Goal: Task Accomplishment & Management: Manage account settings

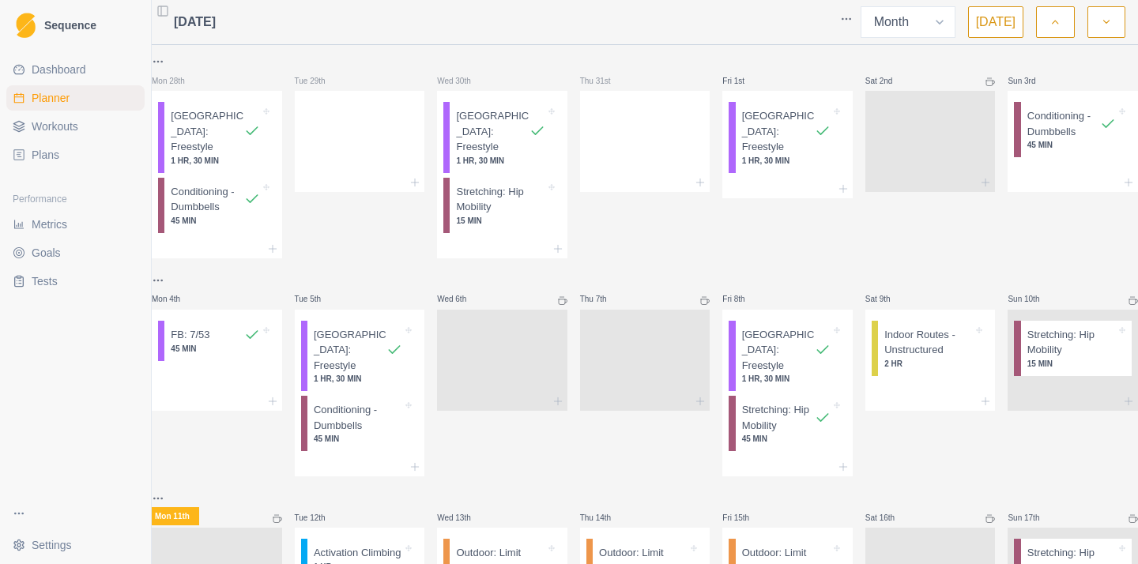
select select "month"
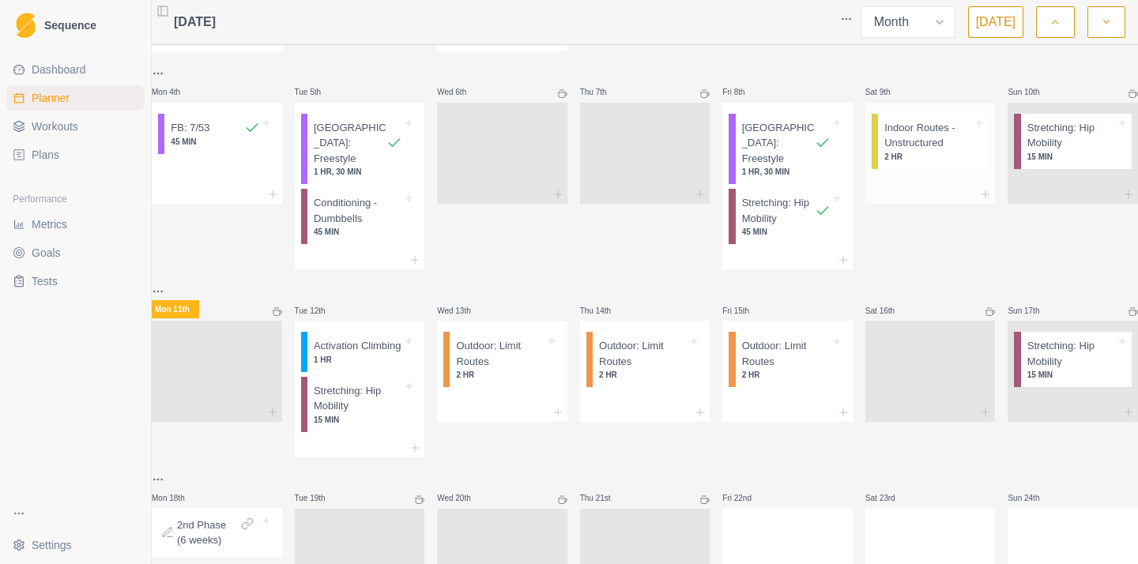
click at [926, 138] on p "Indoor Routes - Unstructured" at bounding box center [929, 135] width 89 height 31
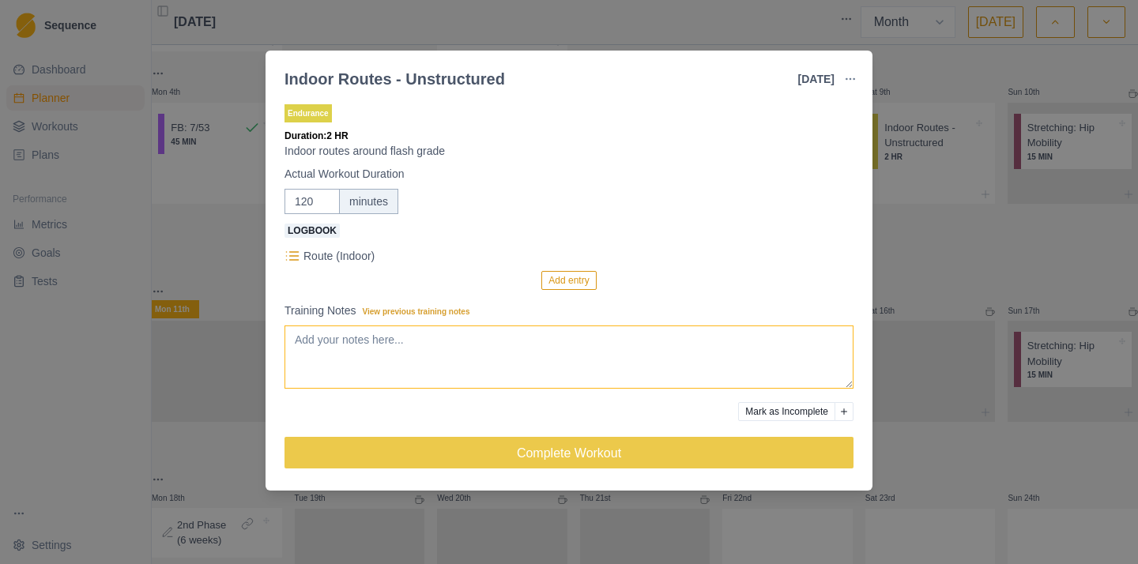
click at [425, 353] on textarea "Training Notes View previous training notes" at bounding box center [569, 357] width 569 height 63
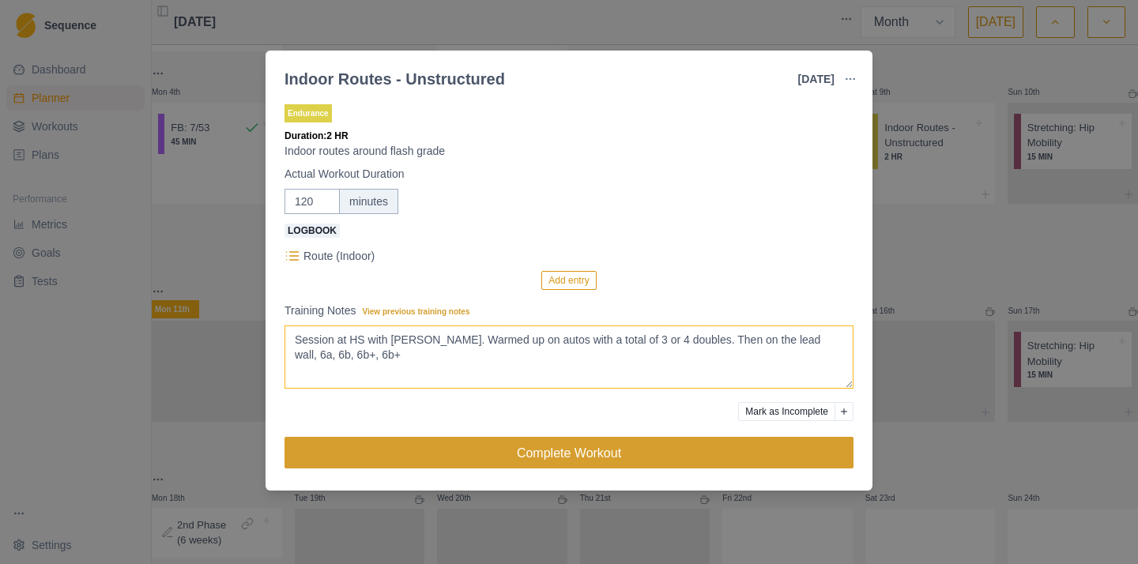
type textarea "Session at HS with [PERSON_NAME]. Warmed up on autos with a total of 3 or 4 dou…"
click at [583, 447] on button "Complete Workout" at bounding box center [569, 453] width 569 height 32
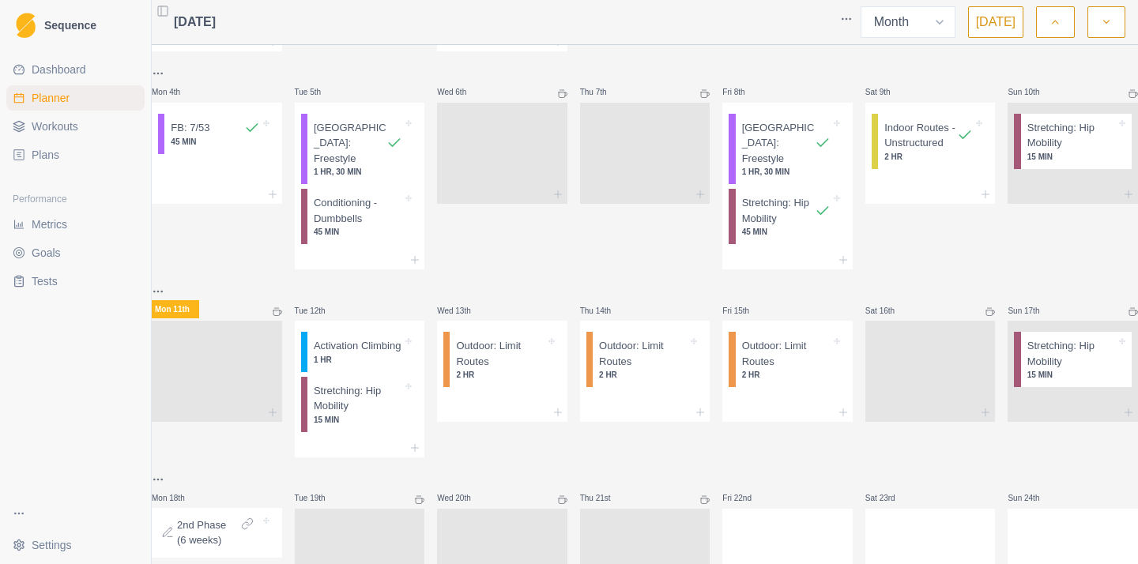
click at [77, 123] on span "Workouts" at bounding box center [55, 127] width 47 height 16
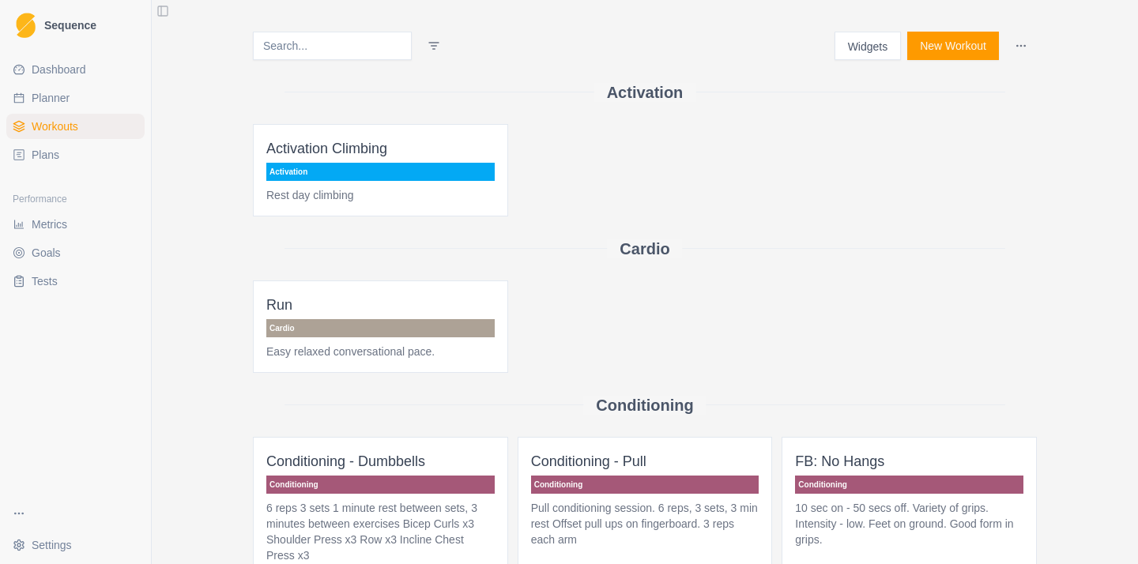
click at [59, 155] on span "Plans" at bounding box center [46, 155] width 28 height 16
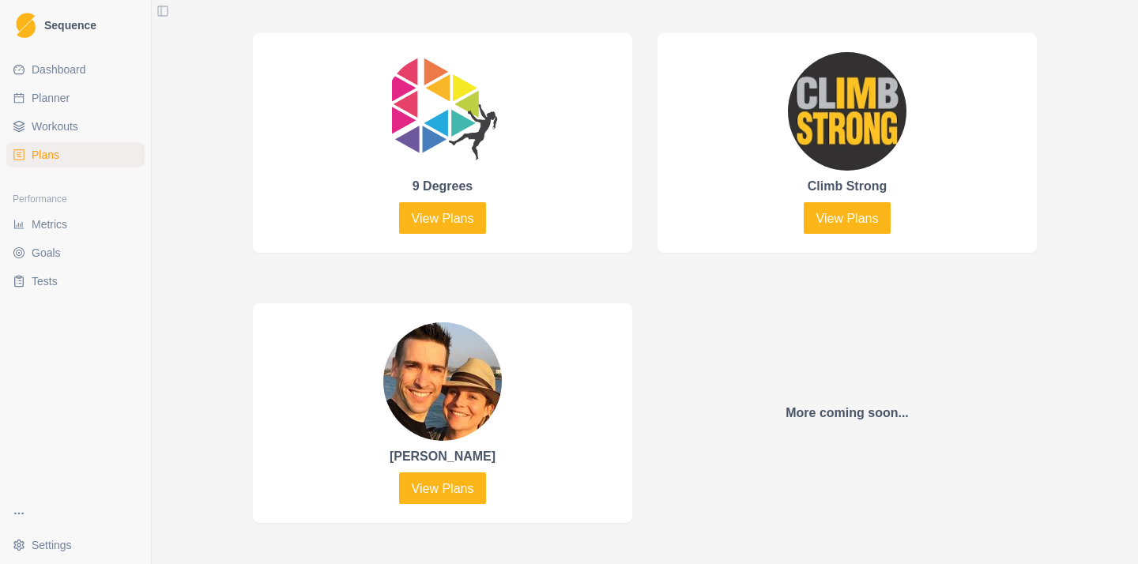
scroll to position [791, 0]
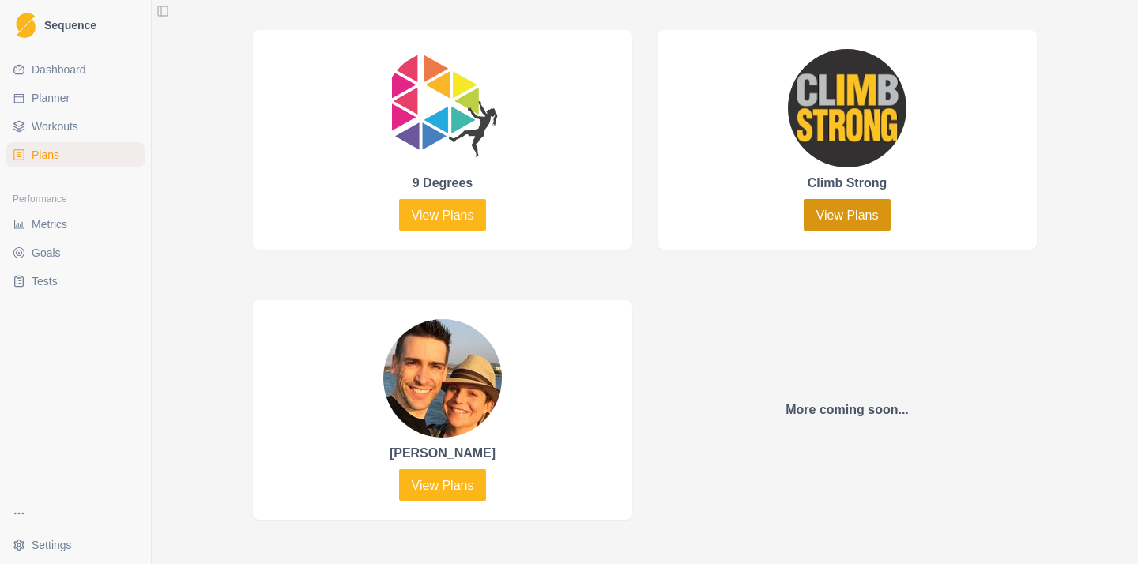
click at [859, 217] on link "View Plans" at bounding box center [848, 215] width 88 height 32
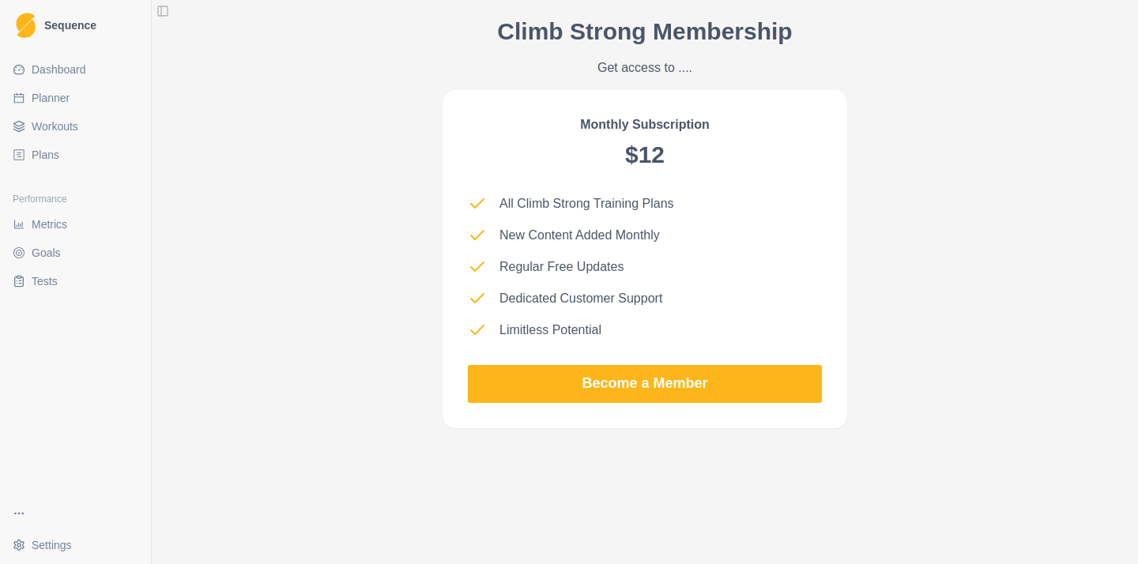
scroll to position [1455, 0]
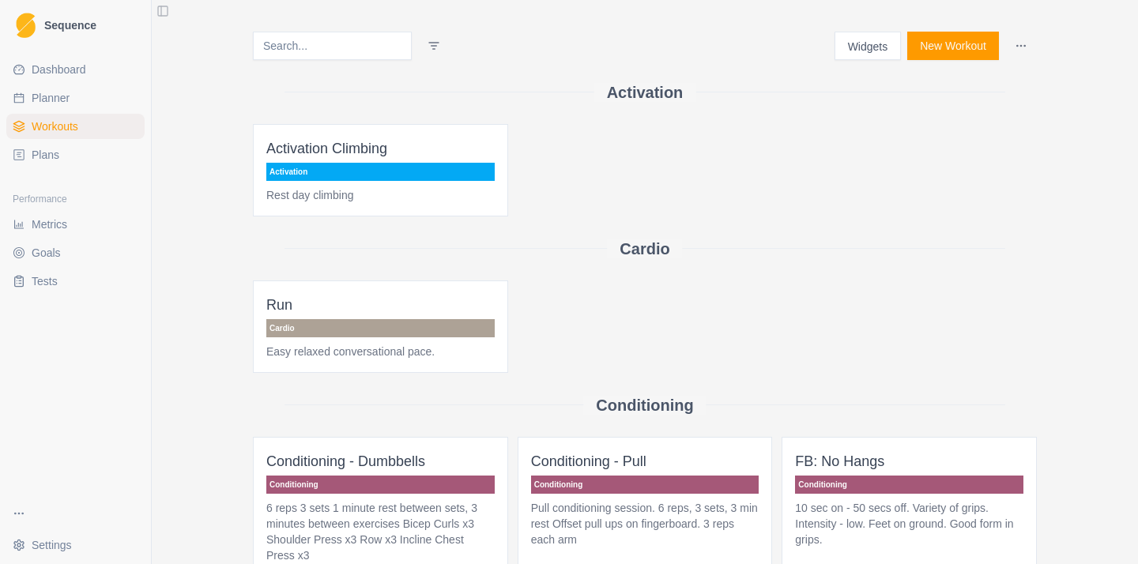
click at [79, 101] on link "Planner" at bounding box center [75, 97] width 138 height 25
select select "month"
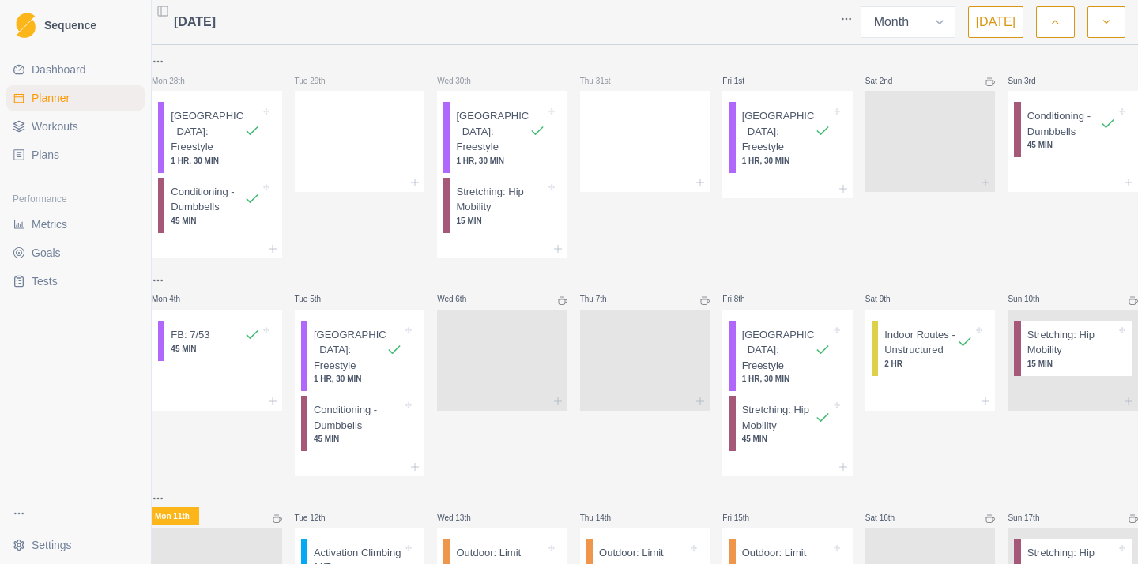
click at [89, 55] on div "Dashboard Planner Workouts Plans" at bounding box center [75, 112] width 151 height 123
click at [82, 63] on span "Dashboard" at bounding box center [59, 70] width 55 height 16
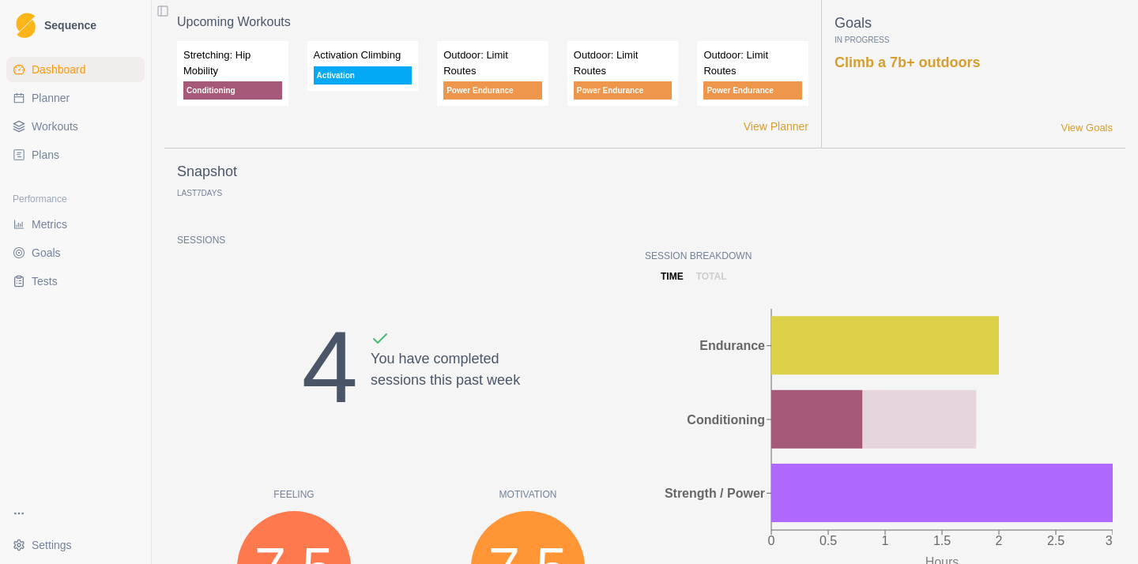
click at [104, 94] on link "Planner" at bounding box center [75, 97] width 138 height 25
select select "month"
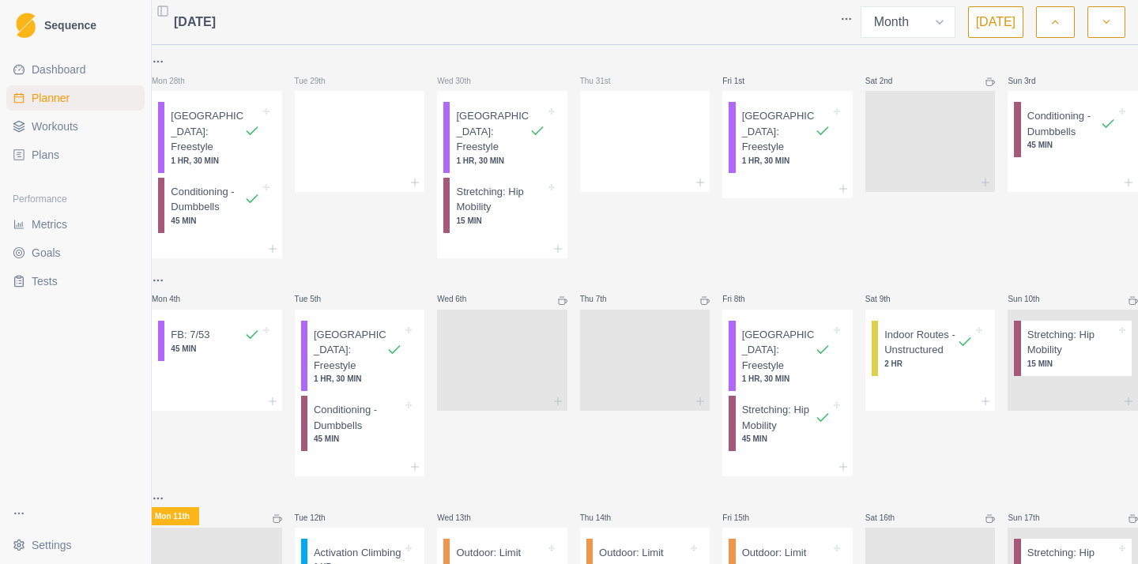
click at [55, 257] on span "Goals" at bounding box center [46, 253] width 29 height 16
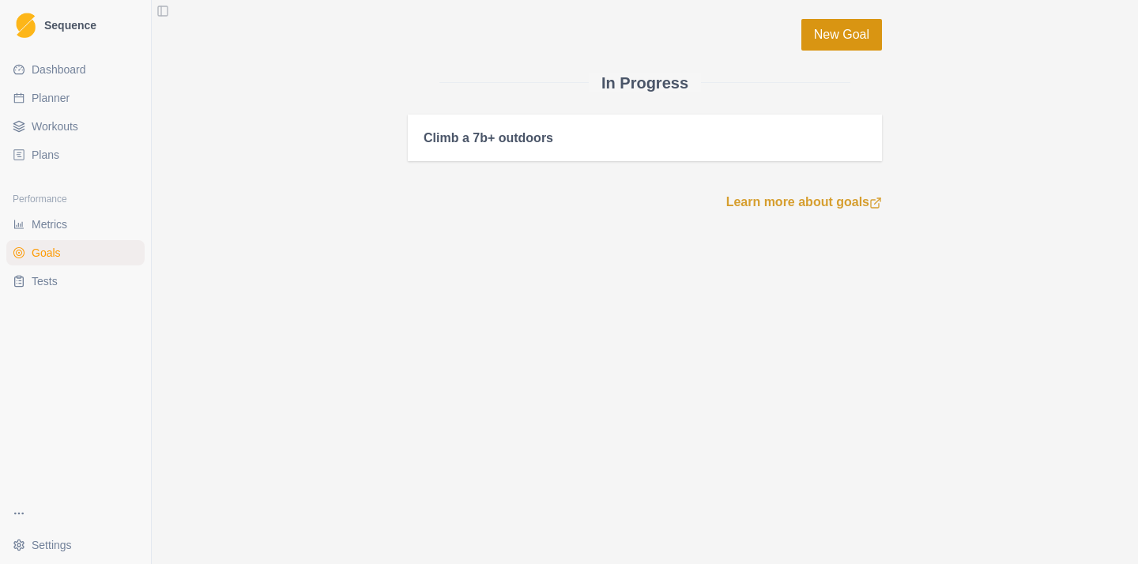
click at [841, 35] on link "New Goal" at bounding box center [842, 35] width 81 height 32
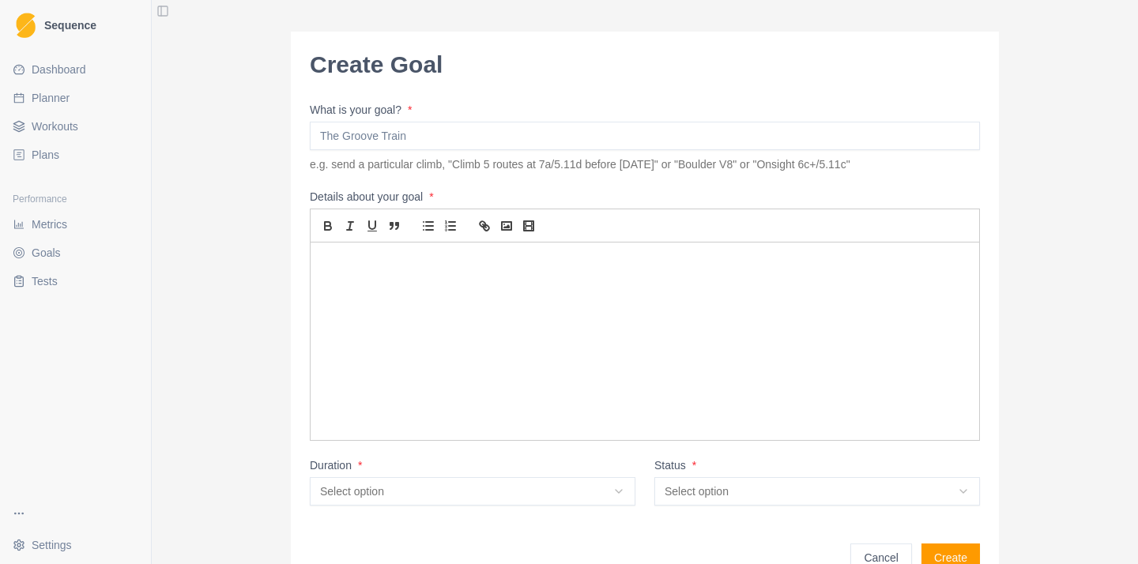
click at [462, 134] on input "What is your goal? *" at bounding box center [645, 136] width 670 height 28
type input "Climb a 6 on the Roofus Wall at Substation"
click at [450, 316] on div at bounding box center [645, 342] width 669 height 198
click at [454, 130] on input "Climb a 6 on the Roofus Wall at Substation" at bounding box center [645, 136] width 670 height 28
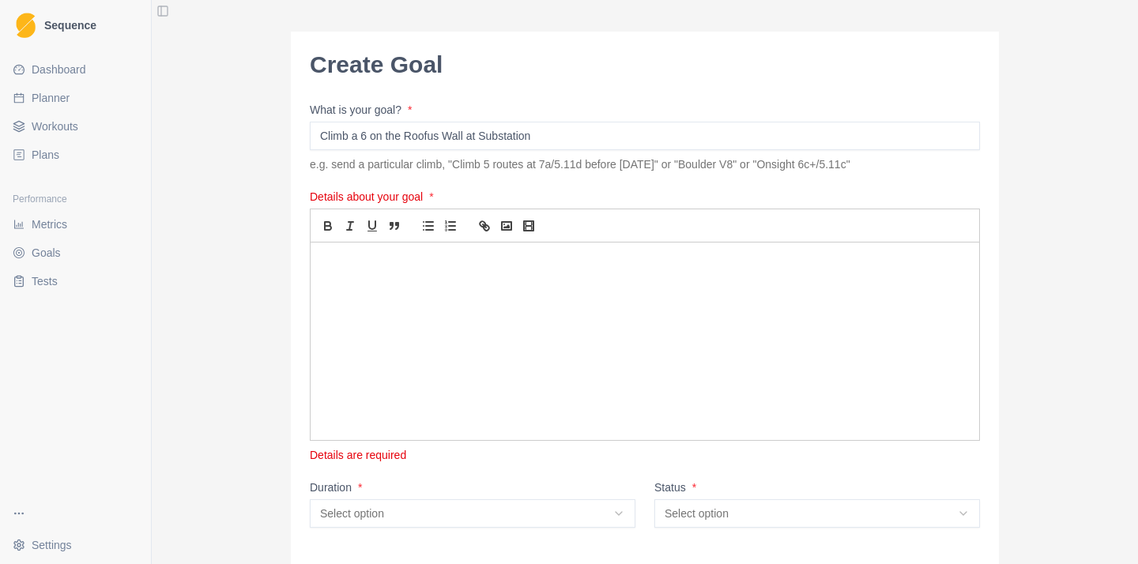
click at [454, 130] on input "Climb a 6 on the Roofus Wall at Substation" at bounding box center [645, 136] width 670 height 28
click at [398, 276] on div at bounding box center [645, 342] width 669 height 198
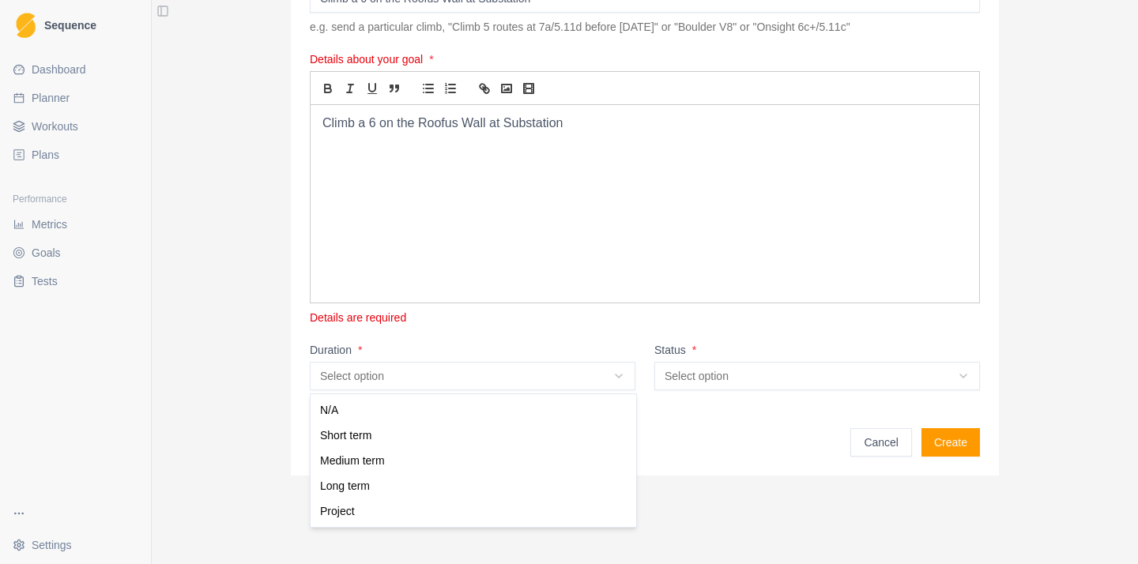
click at [402, 374] on html "Sequence Dashboard Planner Workouts Plans Performance Metrics Goals Tests Setti…" at bounding box center [569, 282] width 1138 height 564
select select "medium_term"
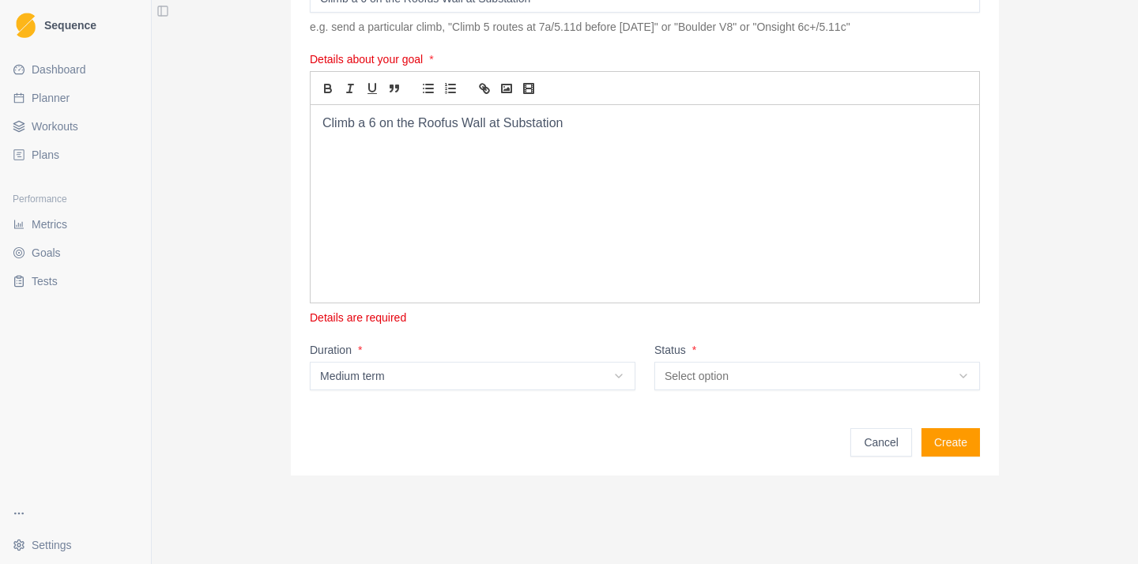
click at [788, 379] on html "Sequence Dashboard Planner Workouts Plans Performance Metrics Goals Tests Setti…" at bounding box center [569, 282] width 1138 height 564
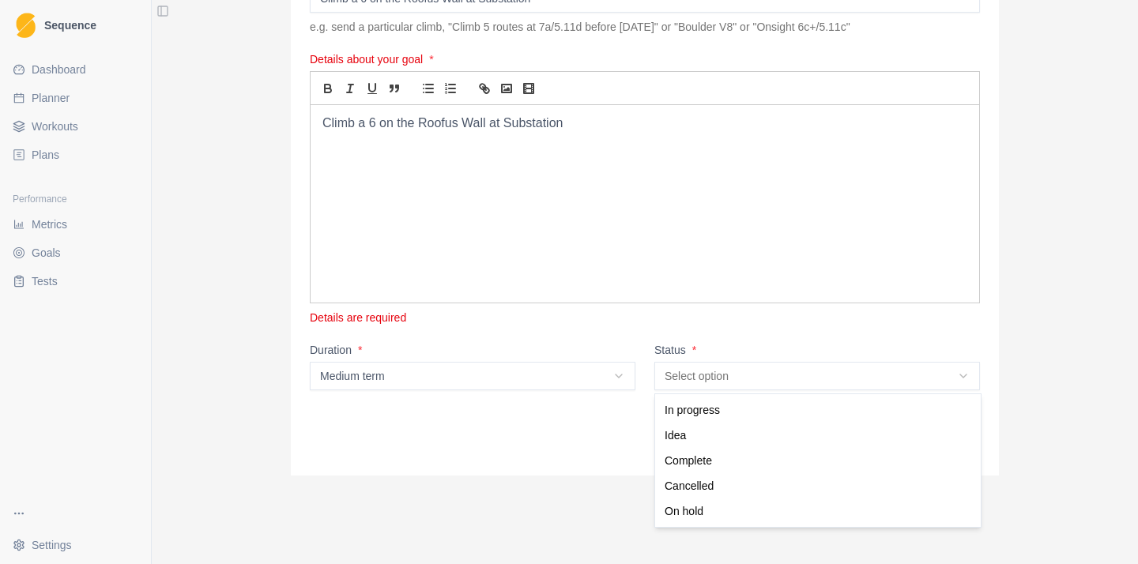
select select "in_progress"
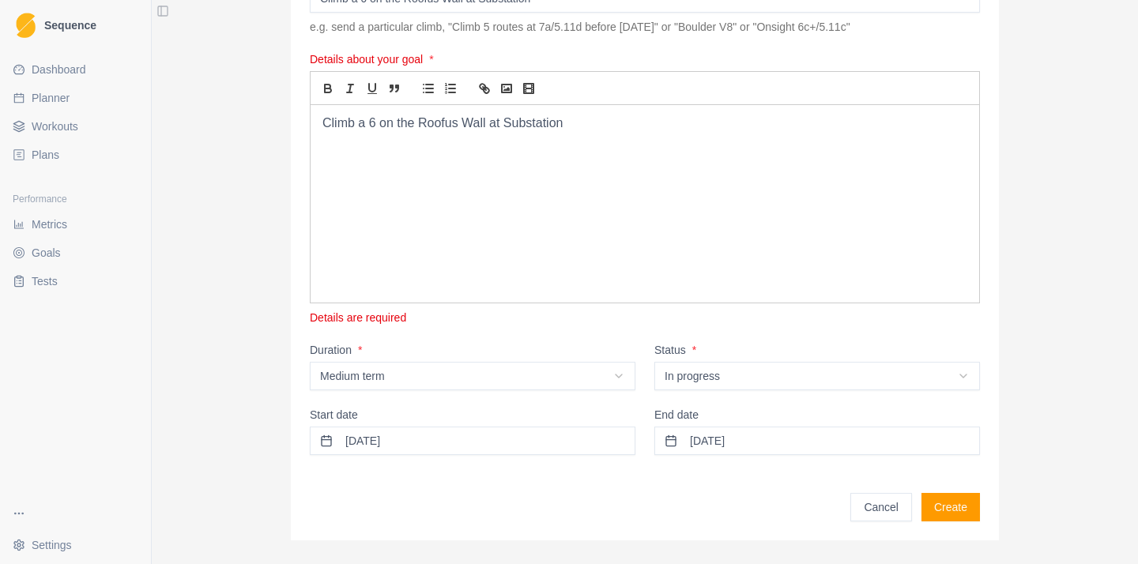
click at [751, 439] on button "[DATE]" at bounding box center [818, 441] width 326 height 28
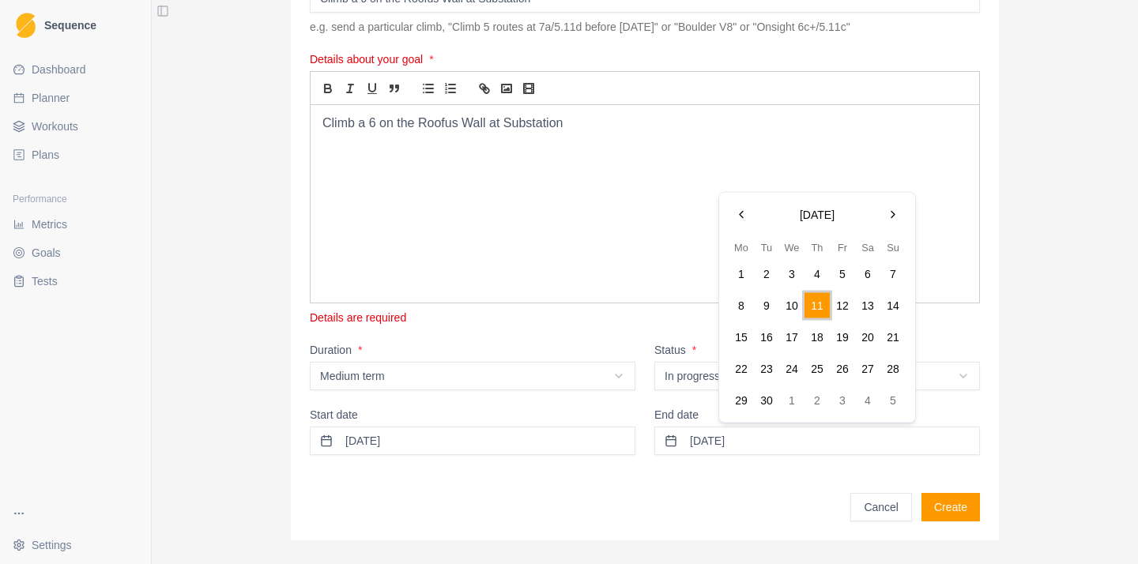
click at [893, 218] on button "Go to the Next Month" at bounding box center [893, 214] width 25 height 25
click at [789, 393] on button "31" at bounding box center [792, 400] width 25 height 25
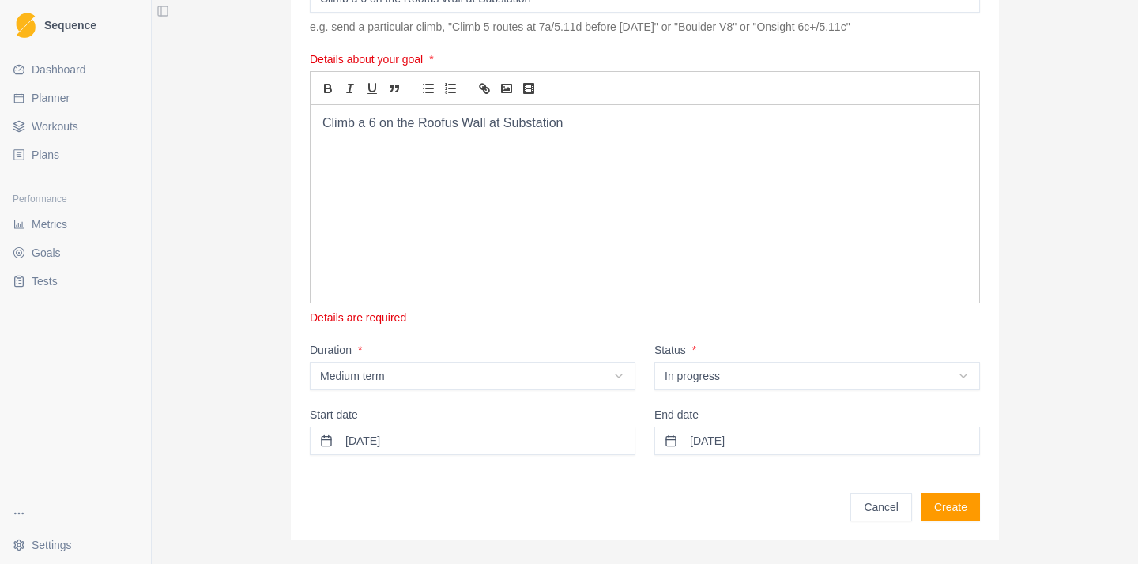
click at [951, 515] on button "Create" at bounding box center [951, 507] width 59 height 28
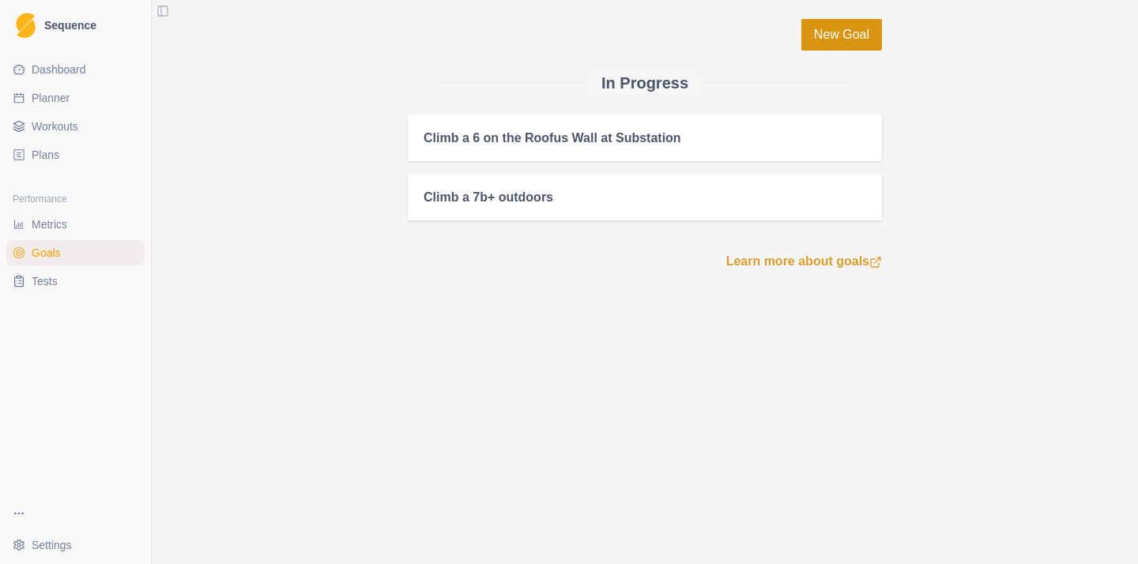
click at [856, 46] on link "New Goal" at bounding box center [842, 35] width 81 height 32
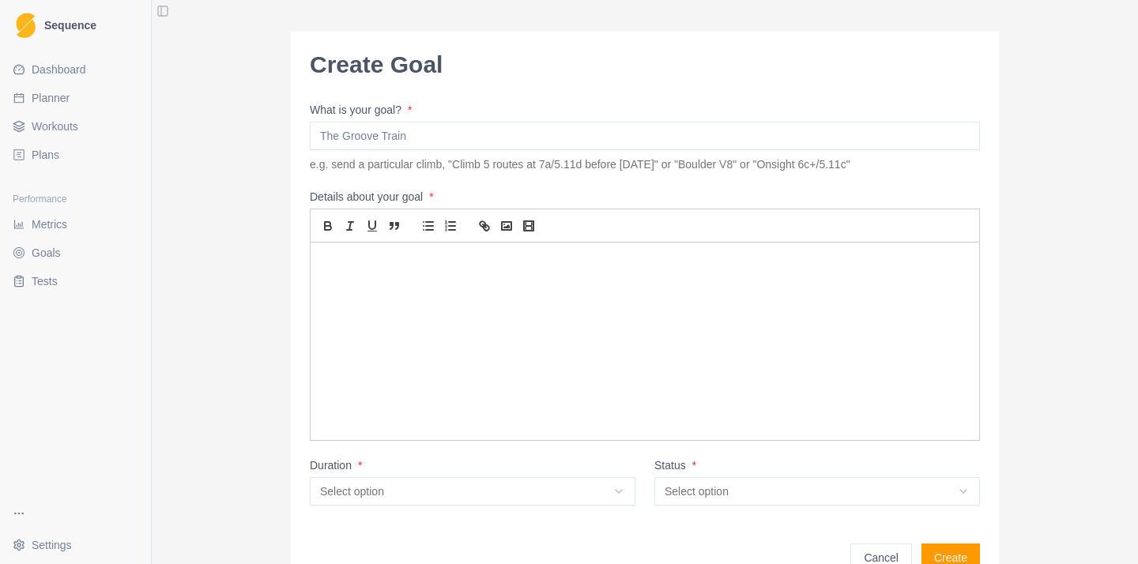
click at [364, 135] on input "What is your goal? *" at bounding box center [645, 136] width 670 height 28
type input "Climb 10 Pentagons at Volume 1"
click at [546, 347] on div at bounding box center [645, 342] width 669 height 198
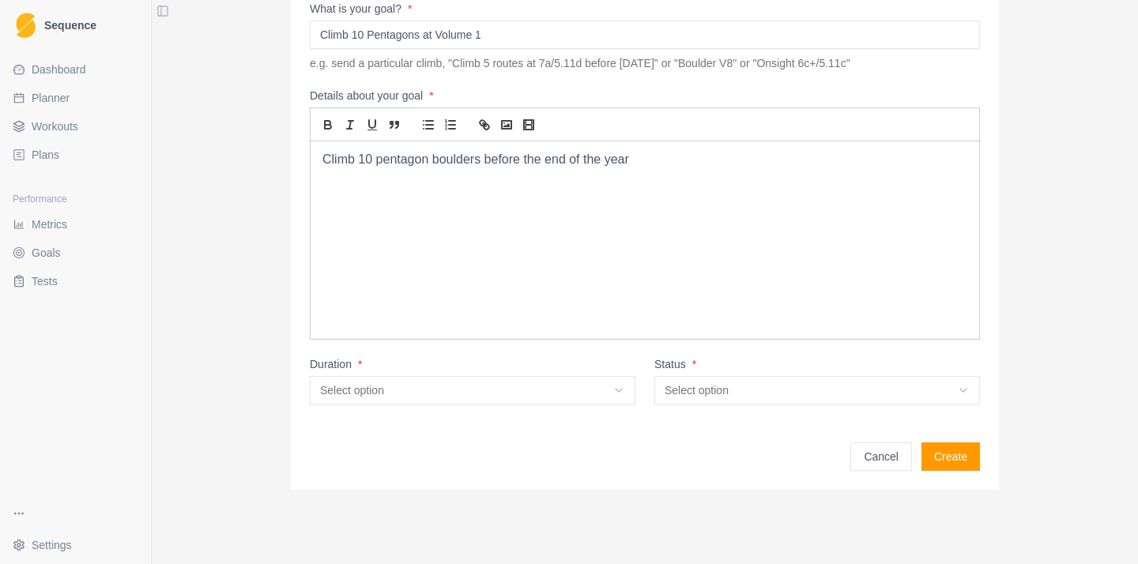
scroll to position [104, 0]
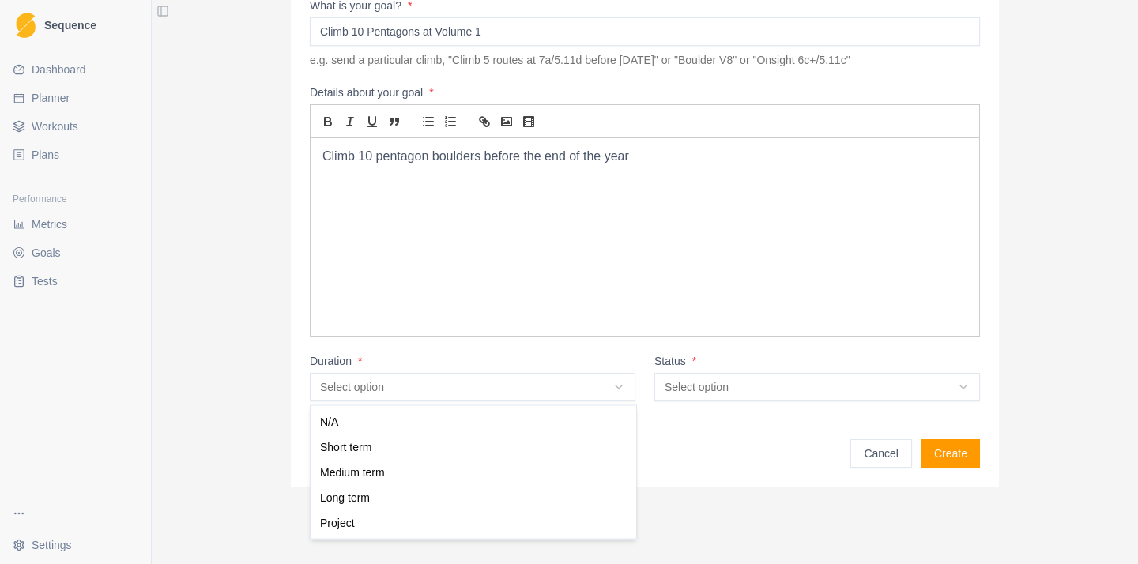
click at [463, 390] on html "Sequence Dashboard Planner Workouts Plans Performance Metrics Goals Tests Setti…" at bounding box center [569, 282] width 1138 height 564
select select "medium_term"
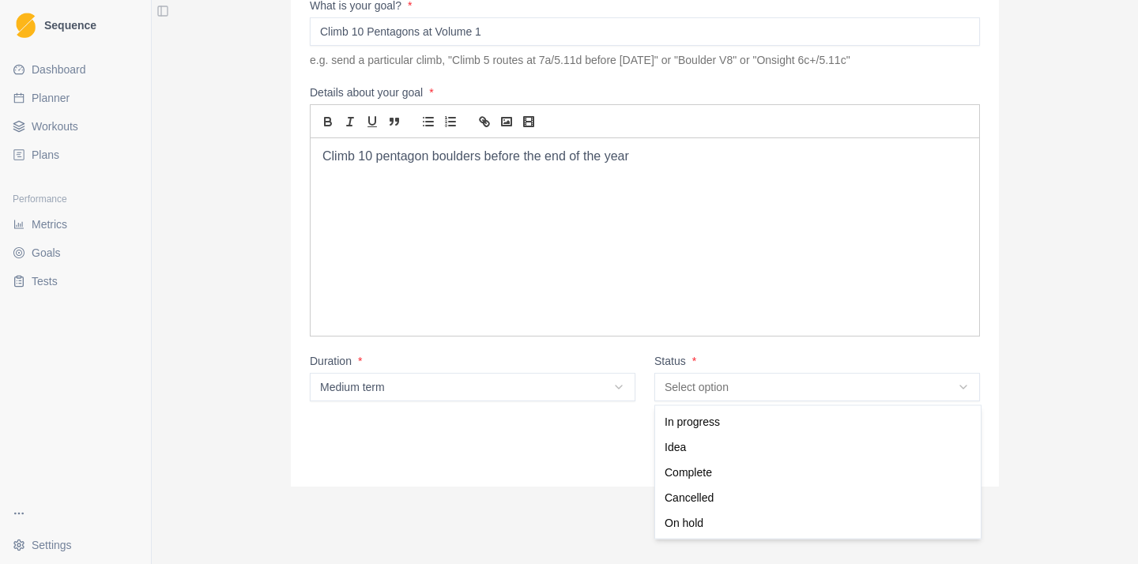
click at [793, 380] on html "Sequence Dashboard Planner Workouts Plans Performance Metrics Goals Tests Setti…" at bounding box center [569, 282] width 1138 height 564
select select "in_progress"
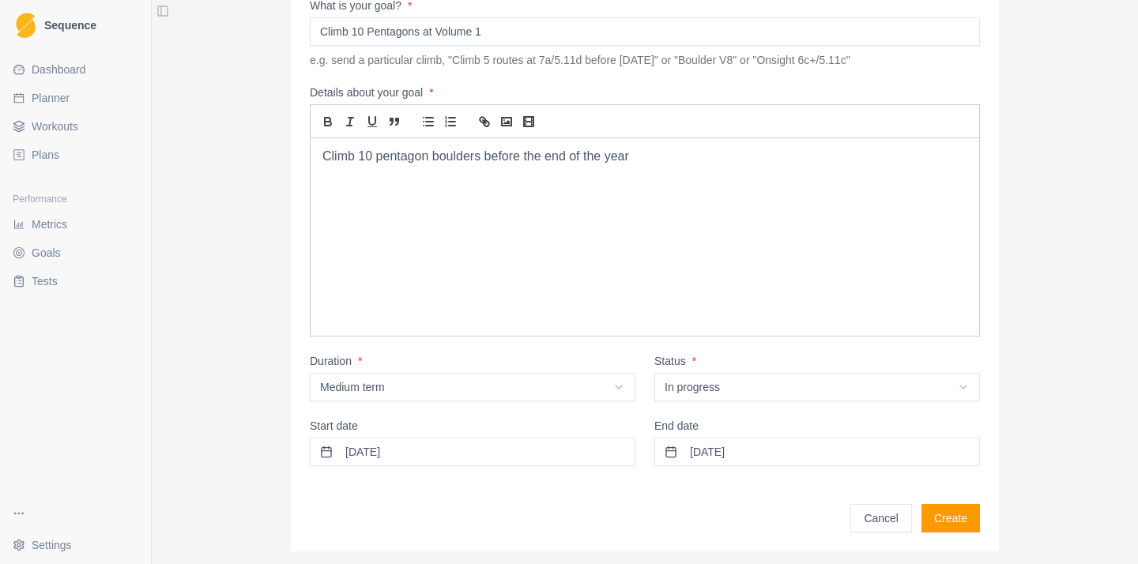
click at [723, 448] on button "[DATE]" at bounding box center [818, 452] width 326 height 28
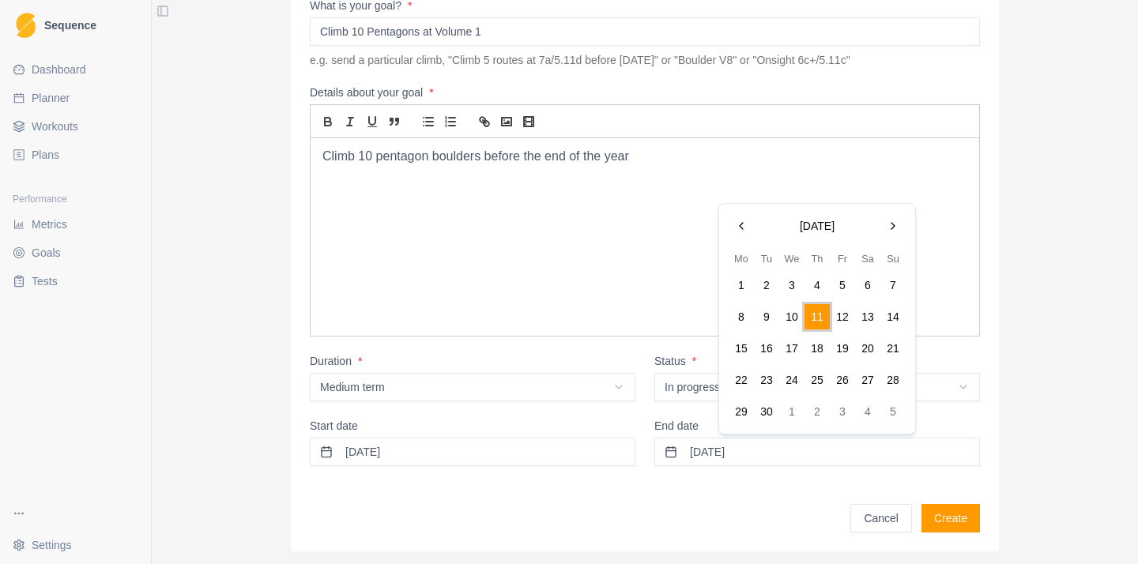
click at [897, 208] on div "[DATE] Mo Tu We Th Fr Sa Su 1 2 3 4 5 6 7 8 9 10 11 12 13 14 15 16 17 18 19 20 …" at bounding box center [817, 319] width 196 height 230
click at [897, 218] on button "Go to the Next Month" at bounding box center [893, 225] width 25 height 25
click at [795, 410] on button "31" at bounding box center [792, 411] width 25 height 25
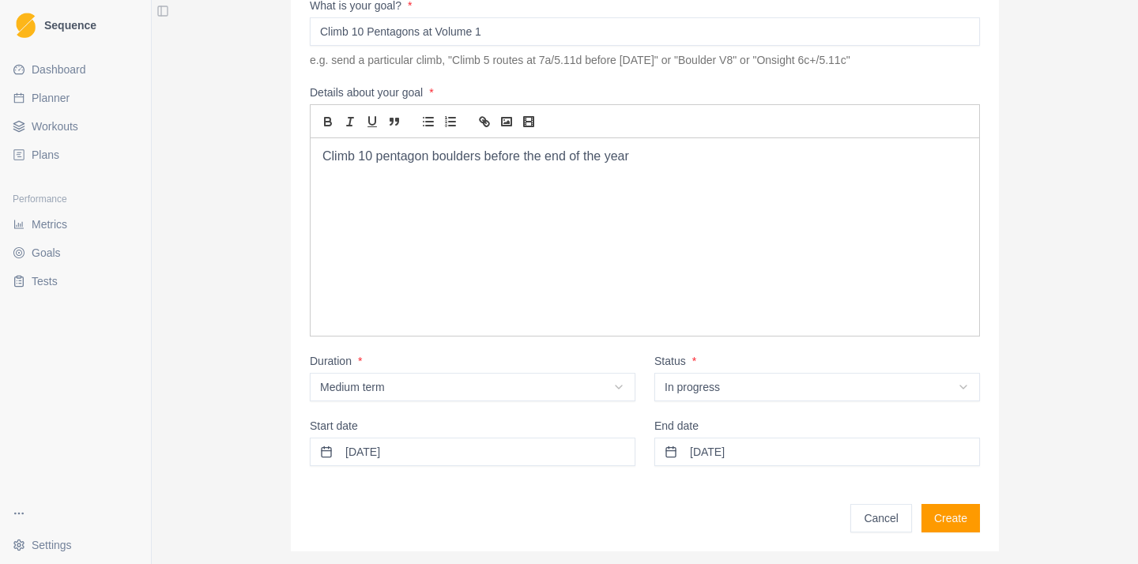
click at [952, 508] on button "Create" at bounding box center [951, 518] width 59 height 28
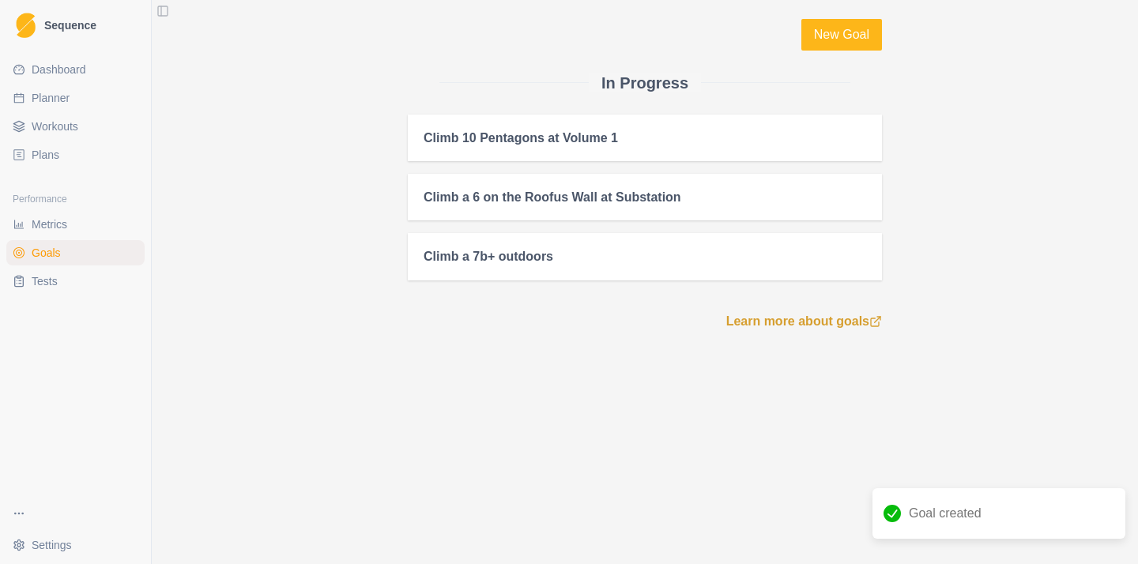
click at [58, 102] on span "Planner" at bounding box center [51, 98] width 38 height 16
select select "month"
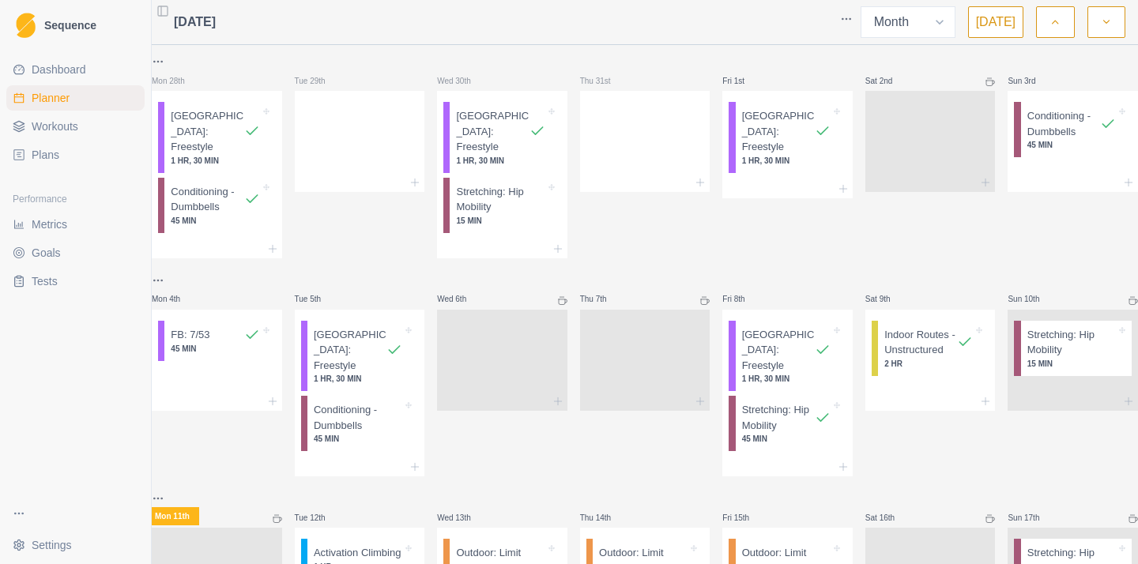
click at [73, 59] on link "Dashboard" at bounding box center [75, 69] width 138 height 25
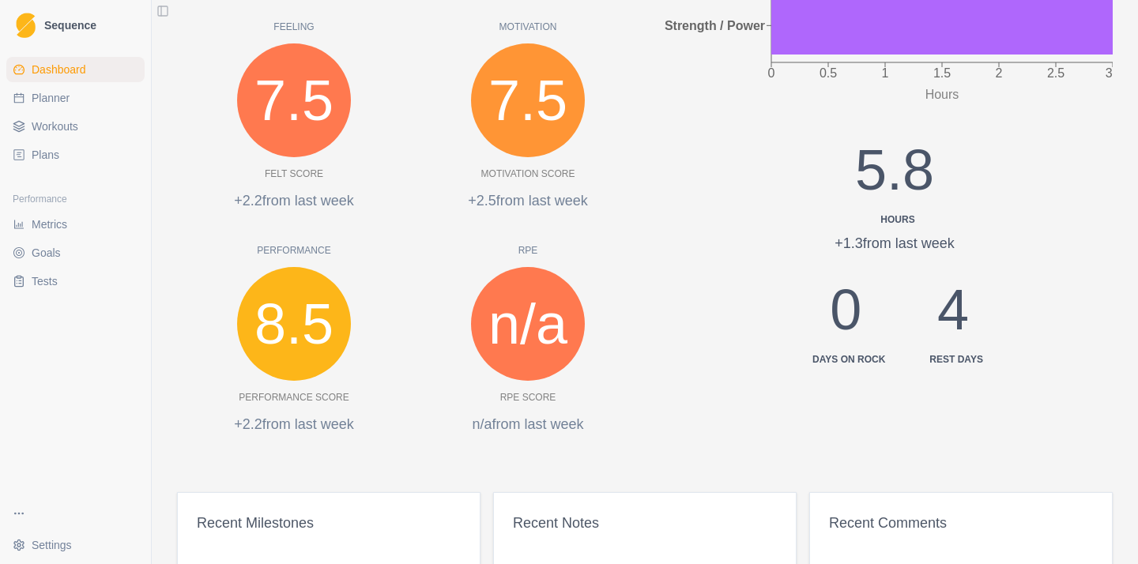
scroll to position [490, 0]
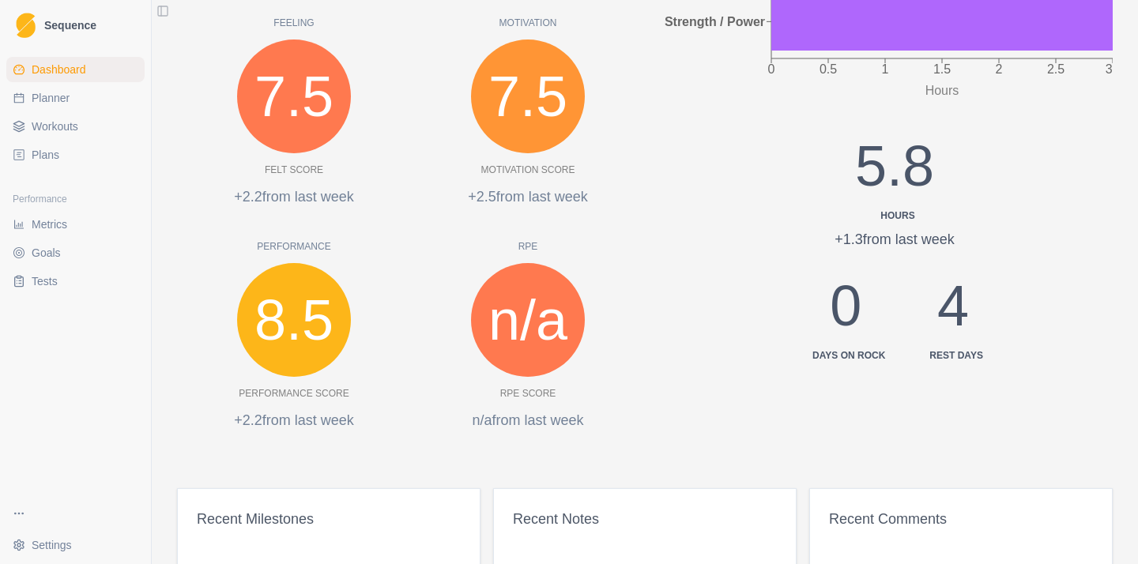
click at [70, 128] on span "Workouts" at bounding box center [55, 127] width 47 height 16
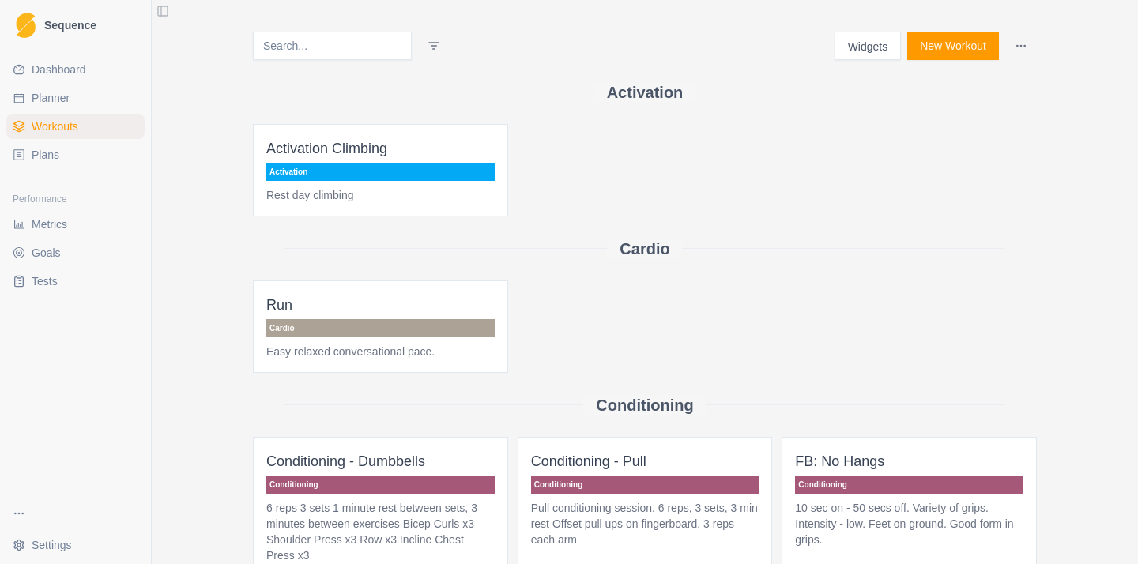
click at [63, 80] on link "Dashboard" at bounding box center [75, 69] width 138 height 25
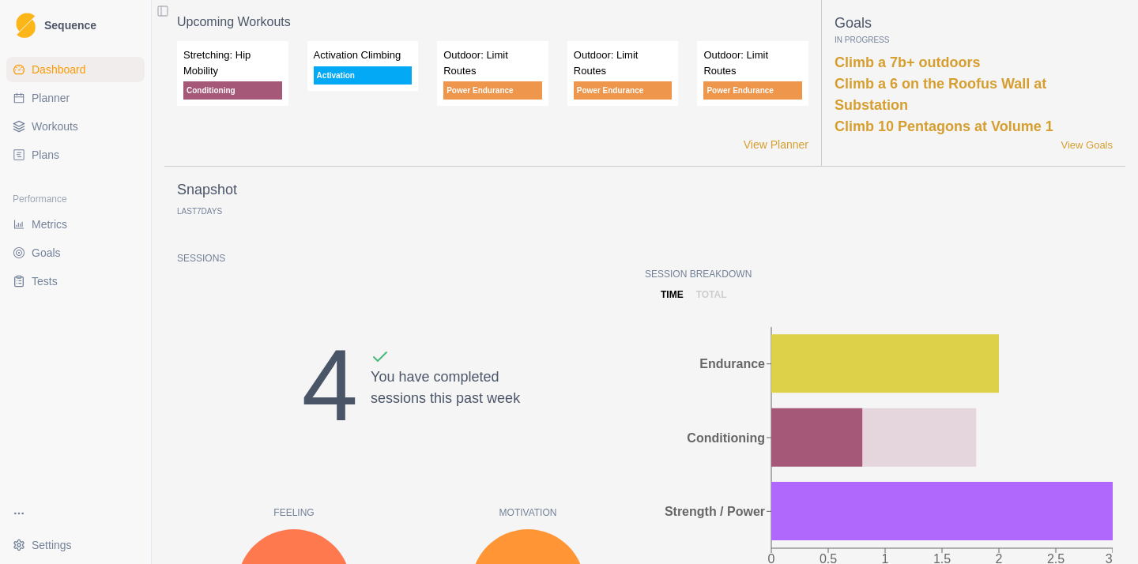
click at [882, 95] on div "Climb a 6 on the Roofus Wall at Substation" at bounding box center [974, 95] width 278 height 43
click at [882, 94] on div "Climb a 6 on the Roofus Wall at Substation" at bounding box center [974, 95] width 278 height 43
click at [882, 91] on link "Climb a 6 on the Roofus Wall at Substation" at bounding box center [941, 94] width 212 height 37
click at [901, 130] on link "Climb 10 Pentagons at Volume 1" at bounding box center [944, 127] width 219 height 16
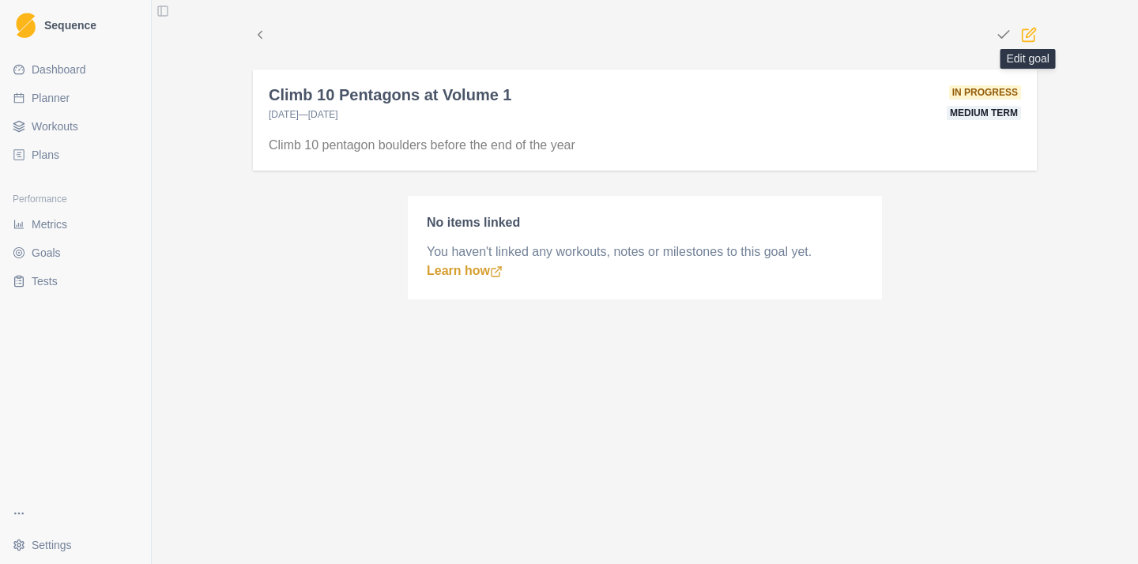
click at [1031, 36] on icon at bounding box center [1031, 32] width 9 height 9
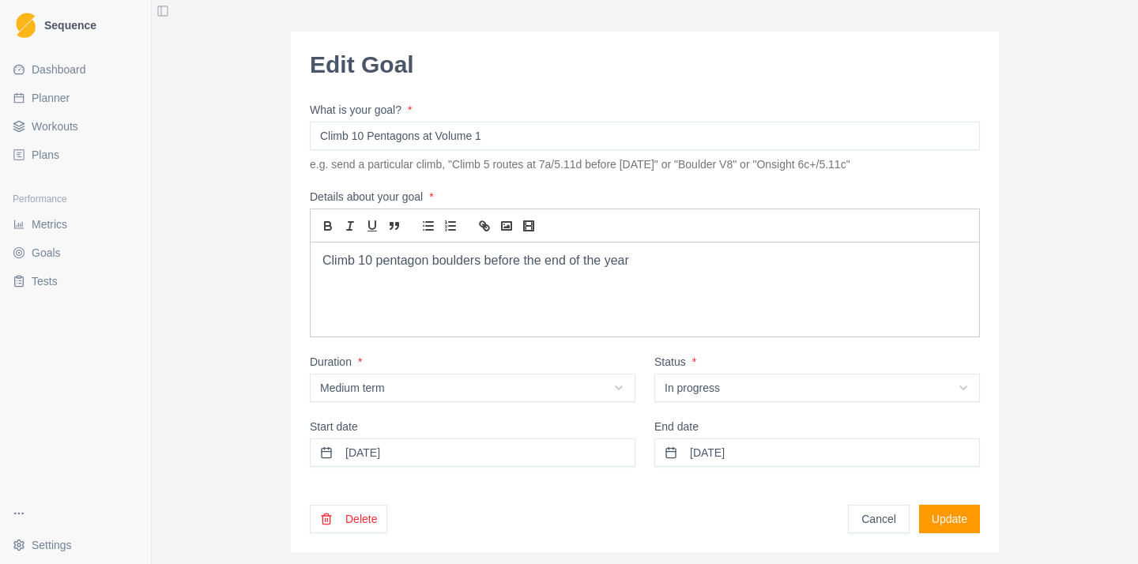
click at [666, 281] on div "Climb 10 pentagon boulders before the end of the year" at bounding box center [645, 342] width 669 height 198
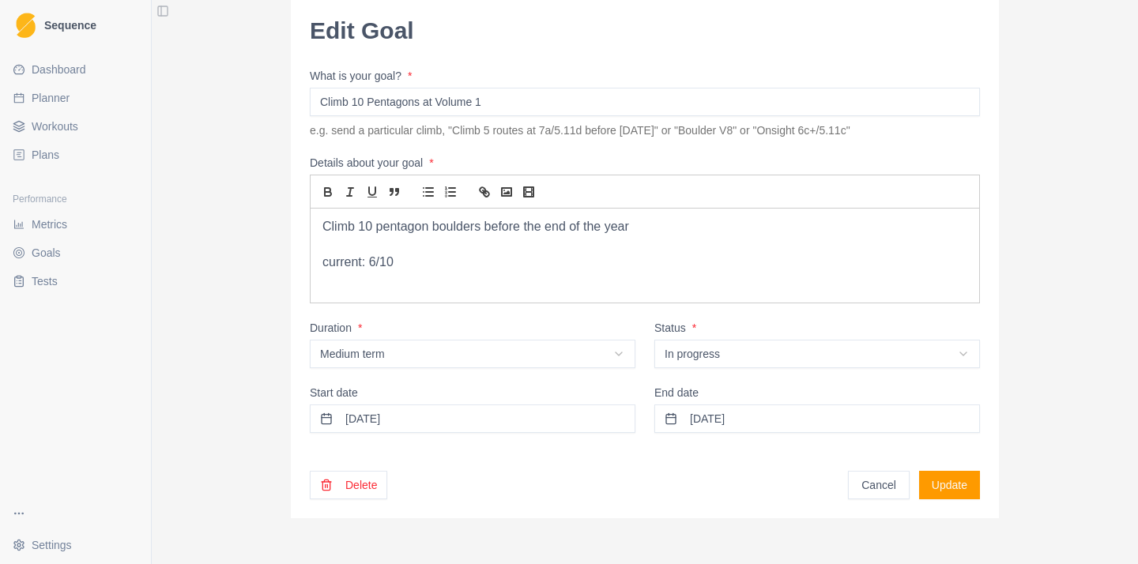
click at [977, 478] on button "Update" at bounding box center [949, 485] width 61 height 28
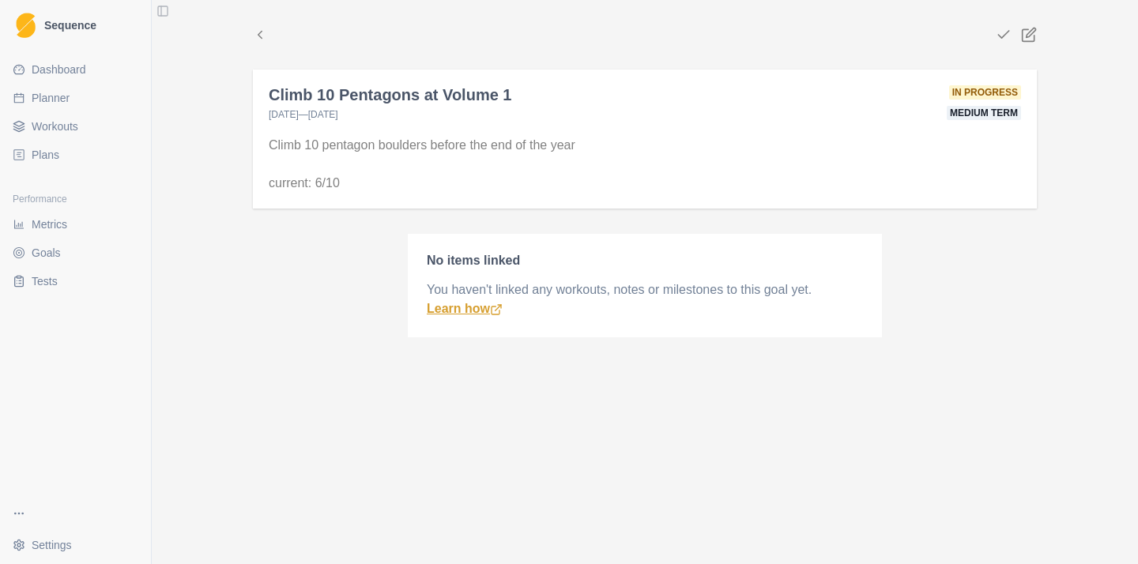
click at [465, 308] on link "Learn how" at bounding box center [465, 308] width 76 height 13
click at [57, 123] on span "Workouts" at bounding box center [55, 127] width 47 height 16
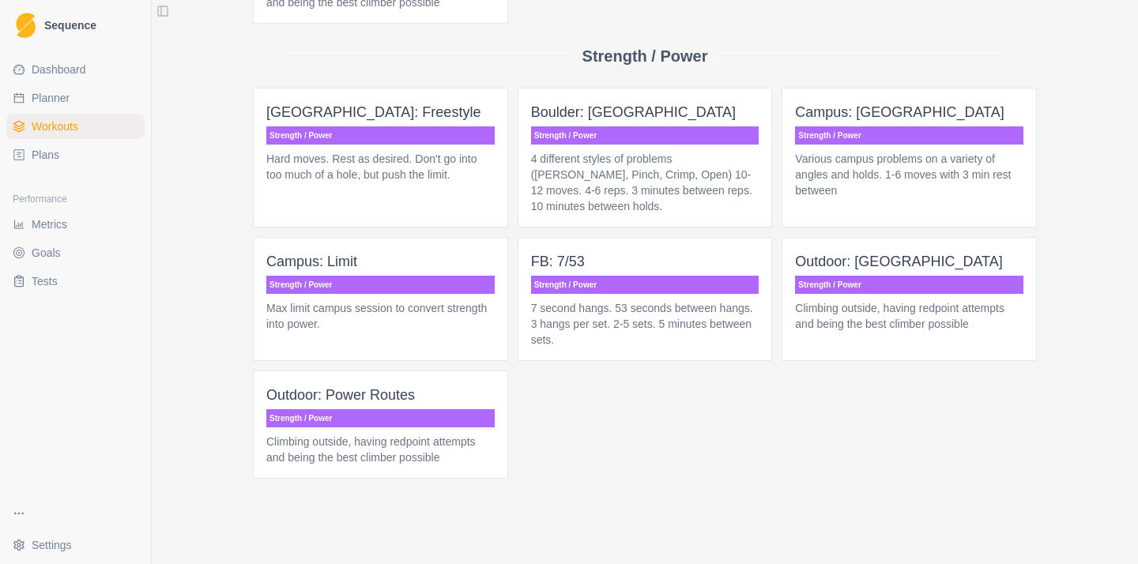
scroll to position [1459, 0]
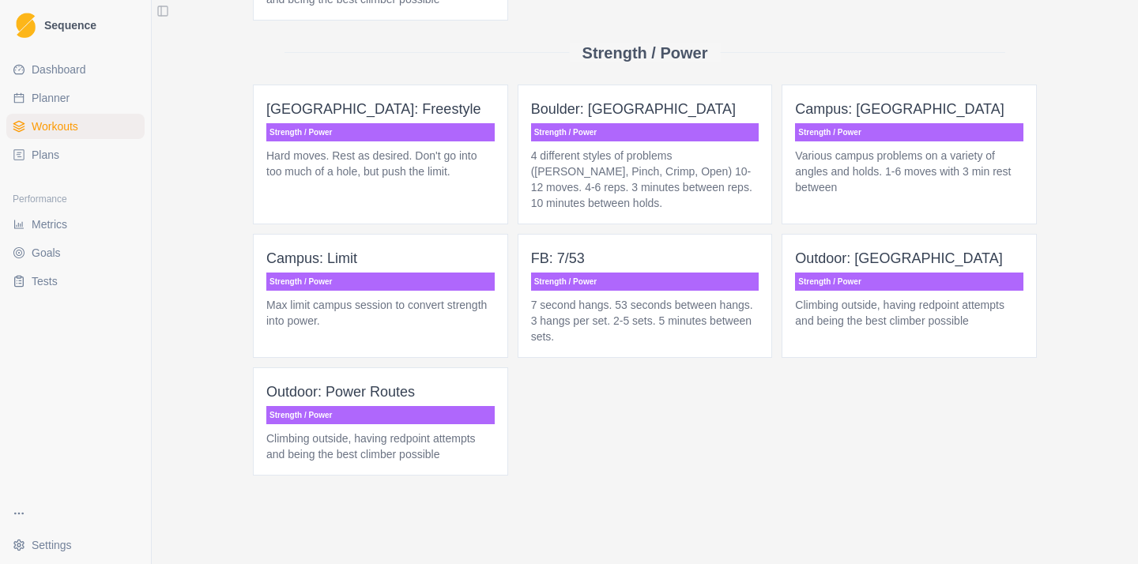
click at [390, 153] on p "Hard moves. Rest as desired. Don't go into too much of a hole, but push the lim…" at bounding box center [380, 164] width 228 height 32
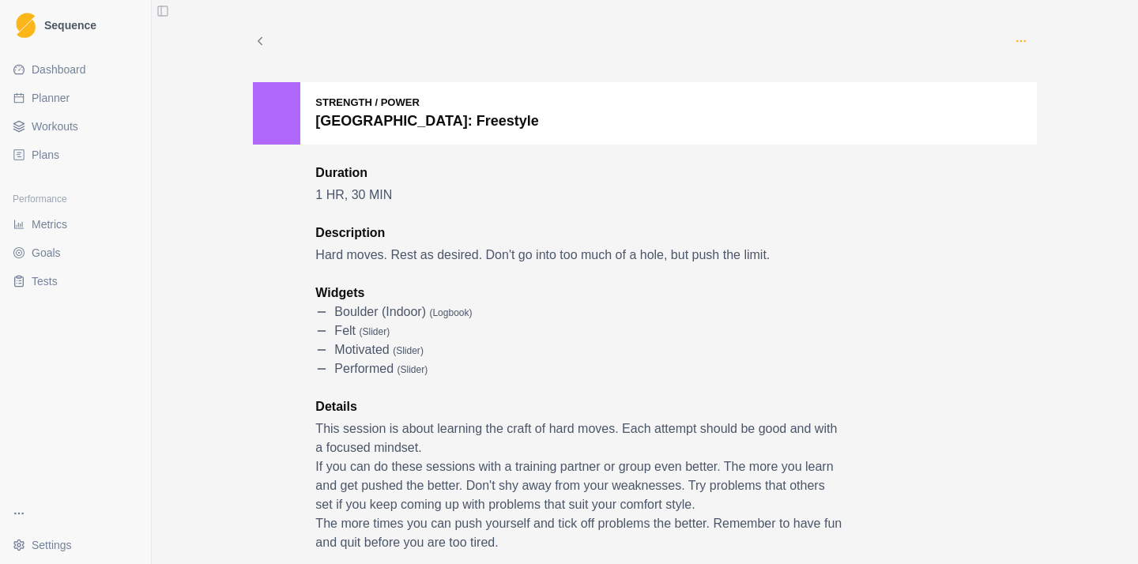
click at [1025, 43] on icon "button" at bounding box center [1021, 41] width 13 height 13
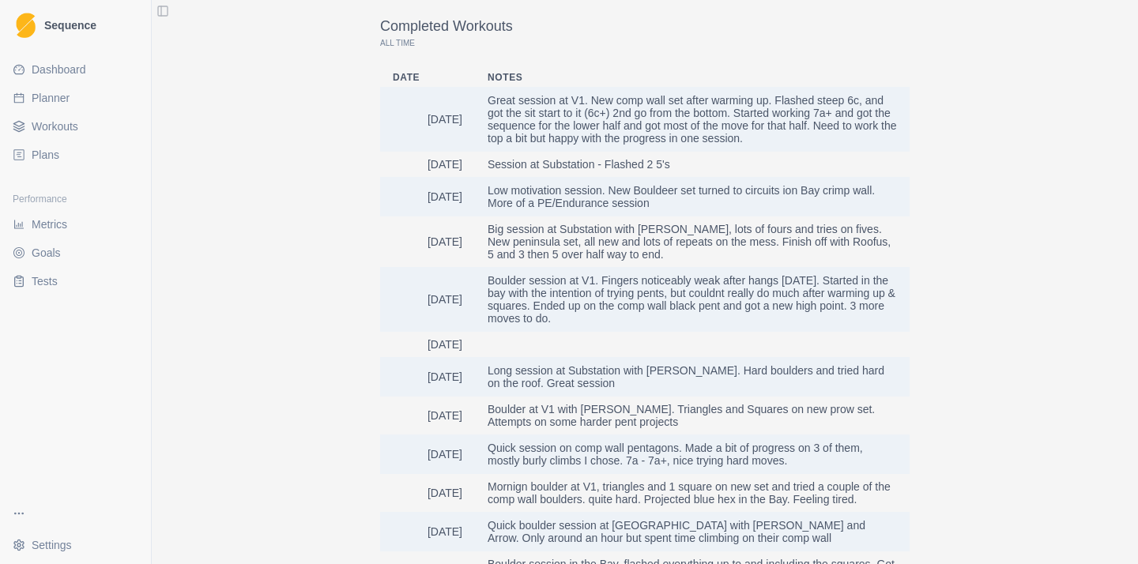
scroll to position [1641, 0]
click at [100, 69] on link "Dashboard" at bounding box center [75, 69] width 138 height 25
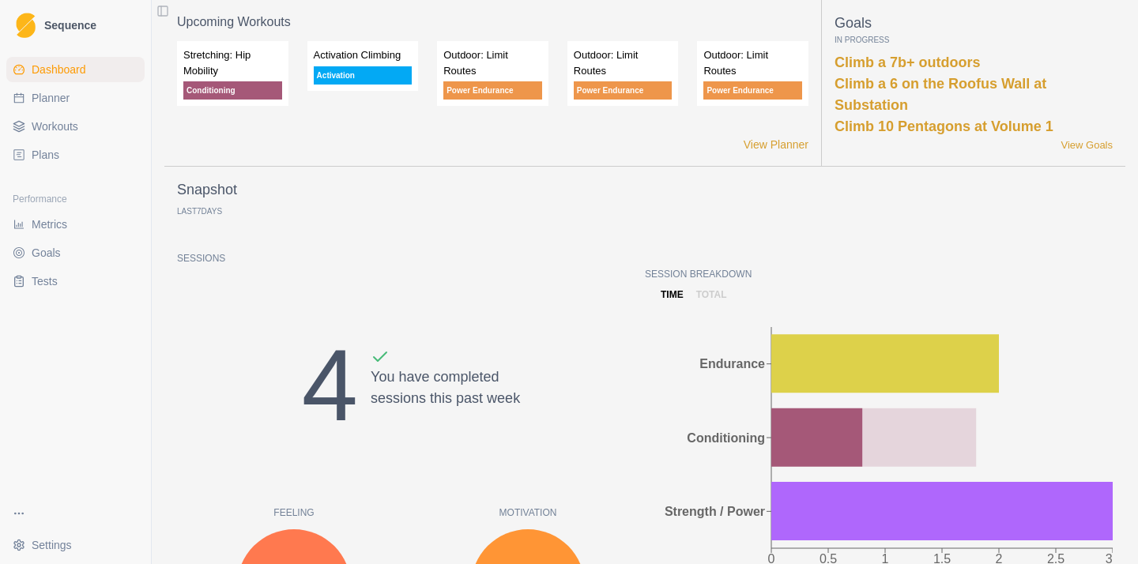
click at [641, 63] on p "Outdoor: Limit Routes" at bounding box center [623, 62] width 99 height 31
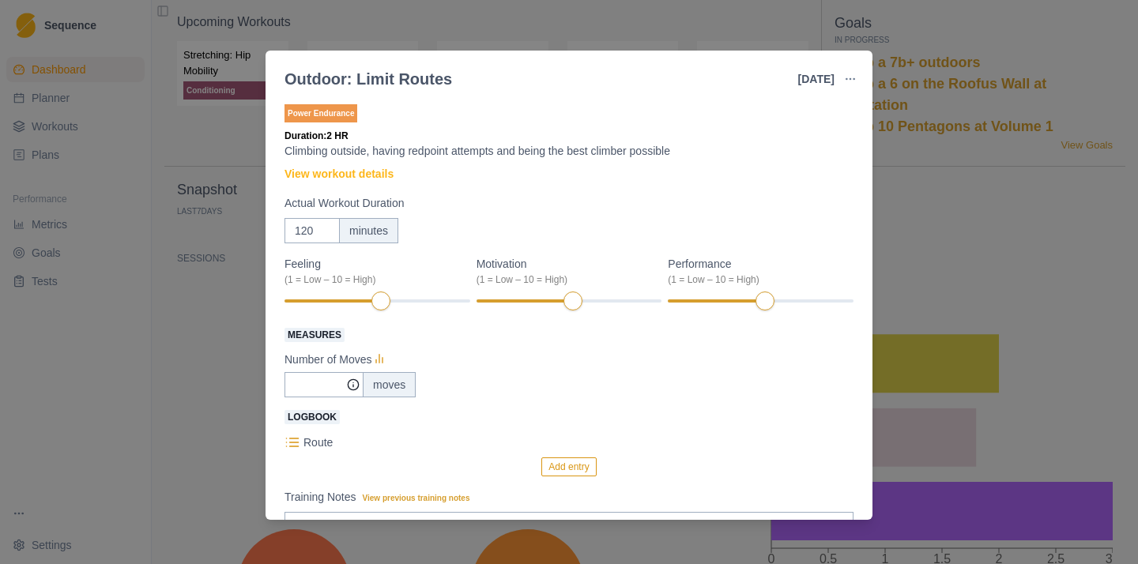
scroll to position [157, 0]
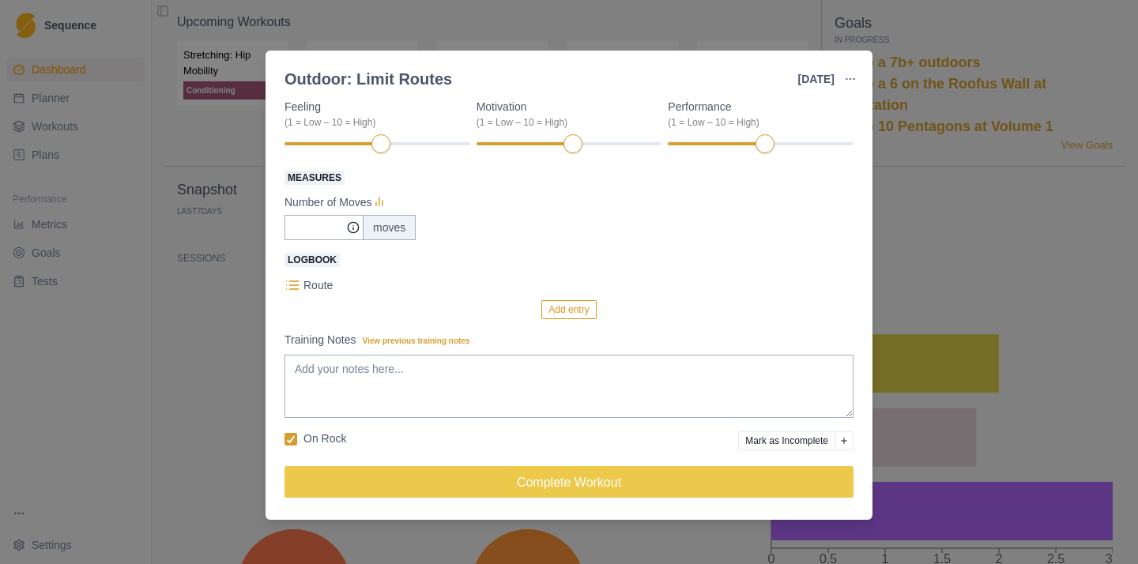
click at [948, 231] on div "Outdoor: Limit Routes [DATE] Link To Goal View Workout Metrics Edit Original Wo…" at bounding box center [569, 282] width 1138 height 564
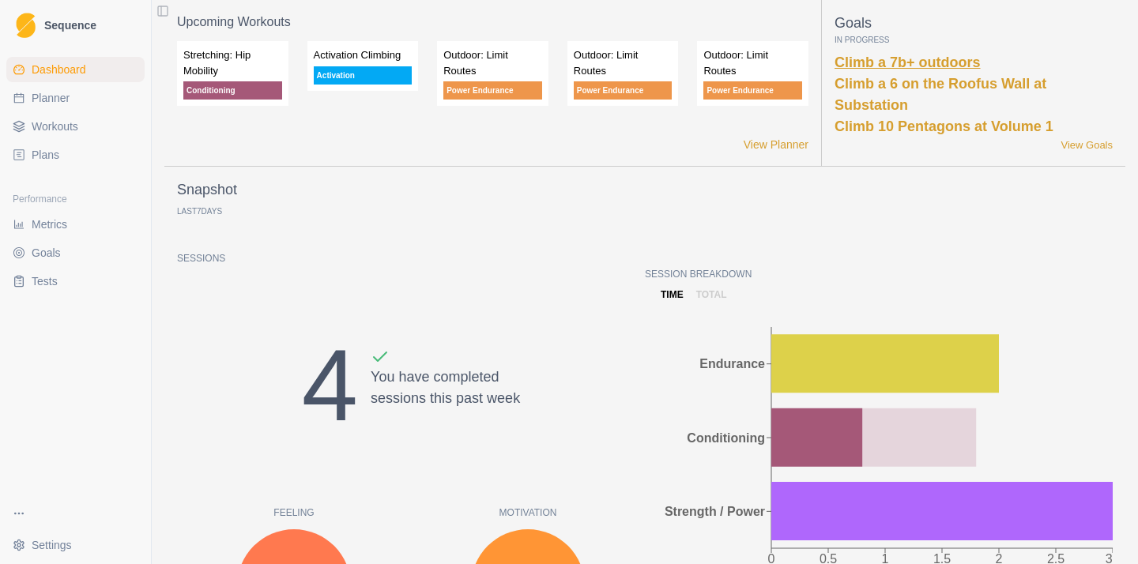
click at [910, 67] on link "Climb a 7b+ outdoors" at bounding box center [908, 63] width 146 height 16
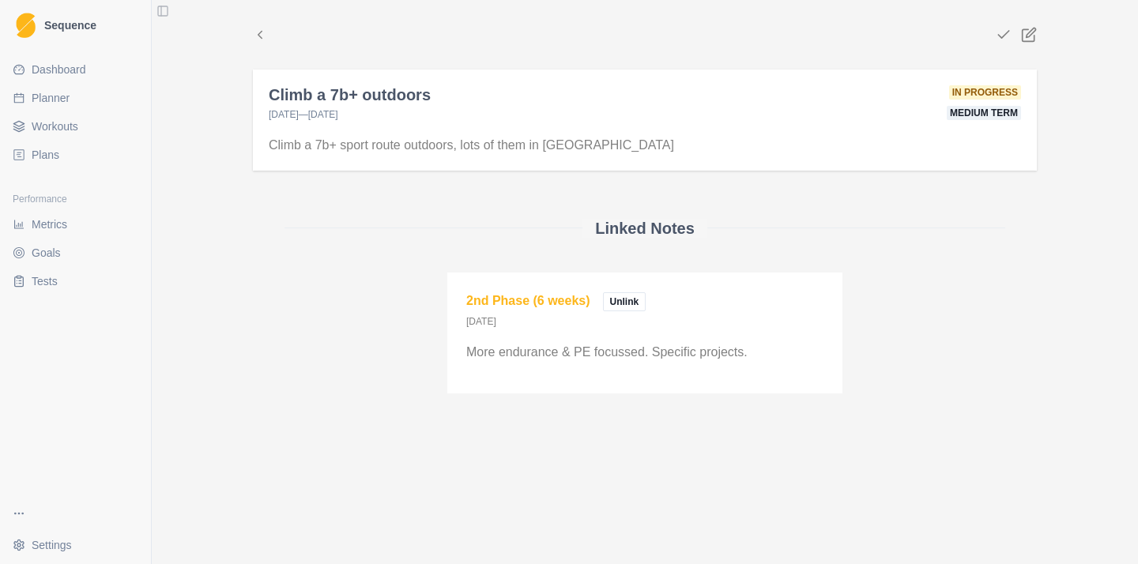
click at [42, 162] on span "Plans" at bounding box center [46, 155] width 28 height 16
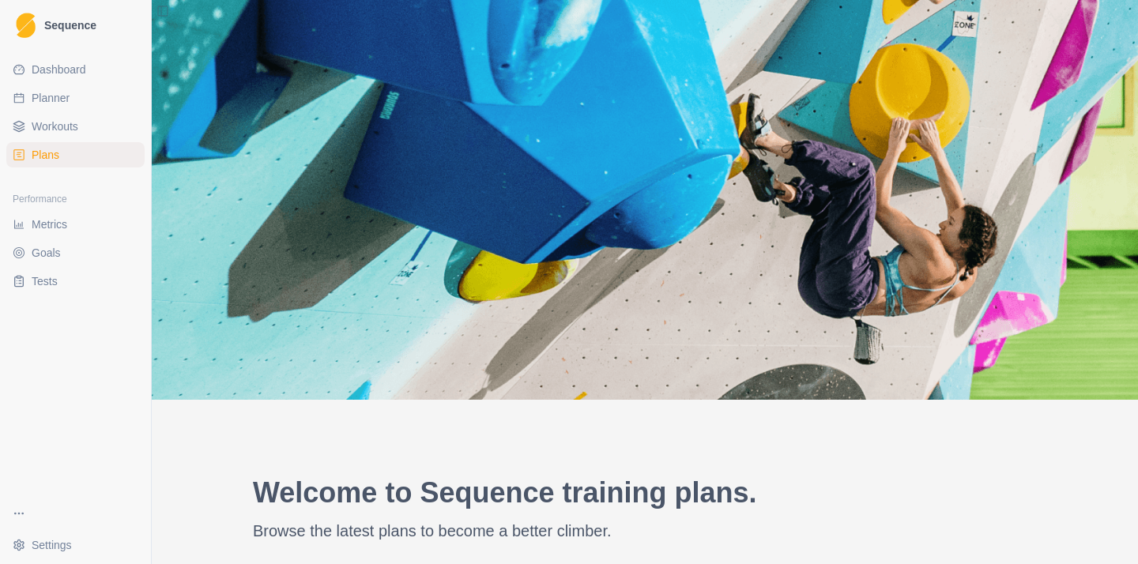
click at [67, 94] on span "Planner" at bounding box center [51, 98] width 38 height 16
select select "month"
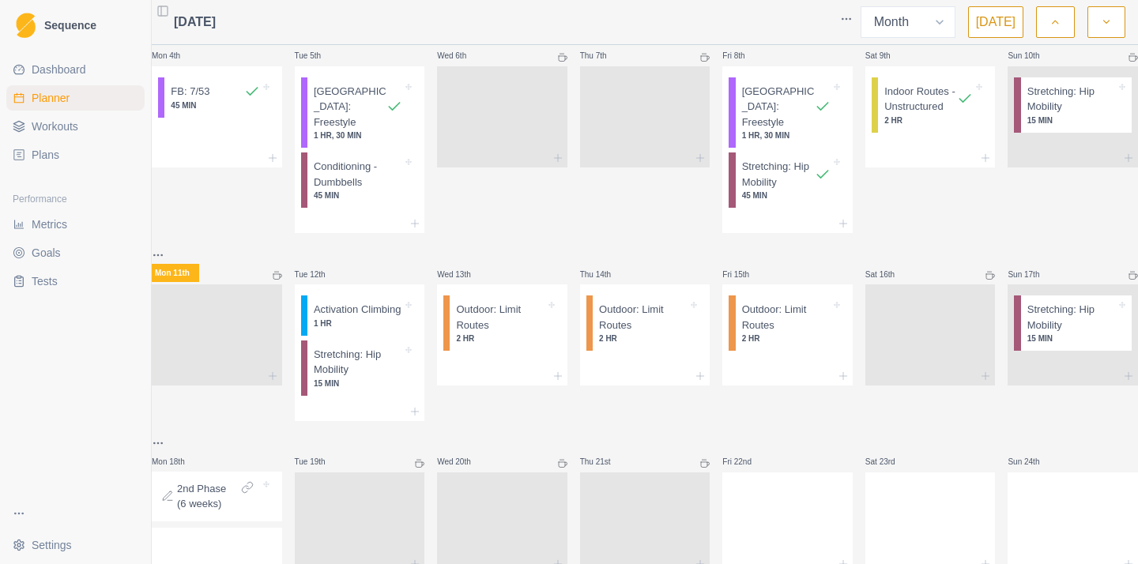
scroll to position [251, 0]
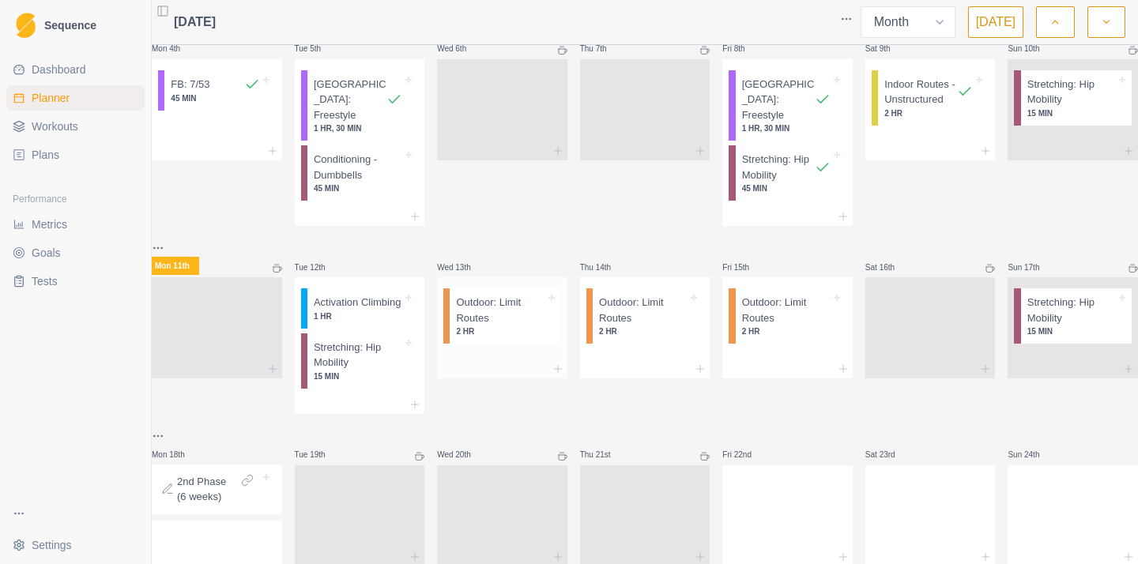
click at [507, 326] on p "2 HR" at bounding box center [500, 332] width 89 height 12
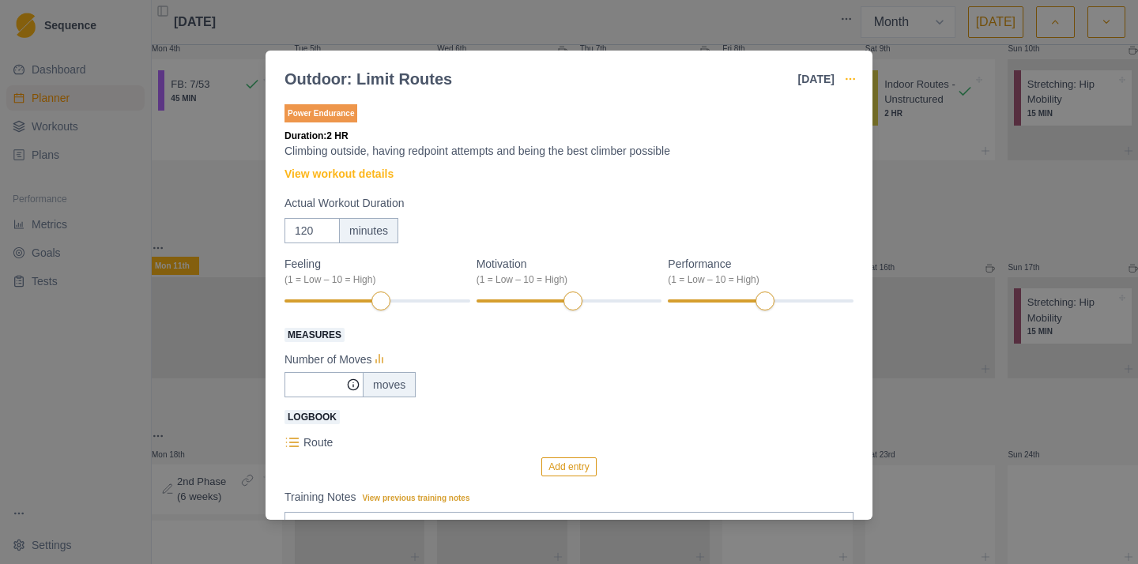
click at [850, 76] on icon "button" at bounding box center [850, 79] width 13 height 13
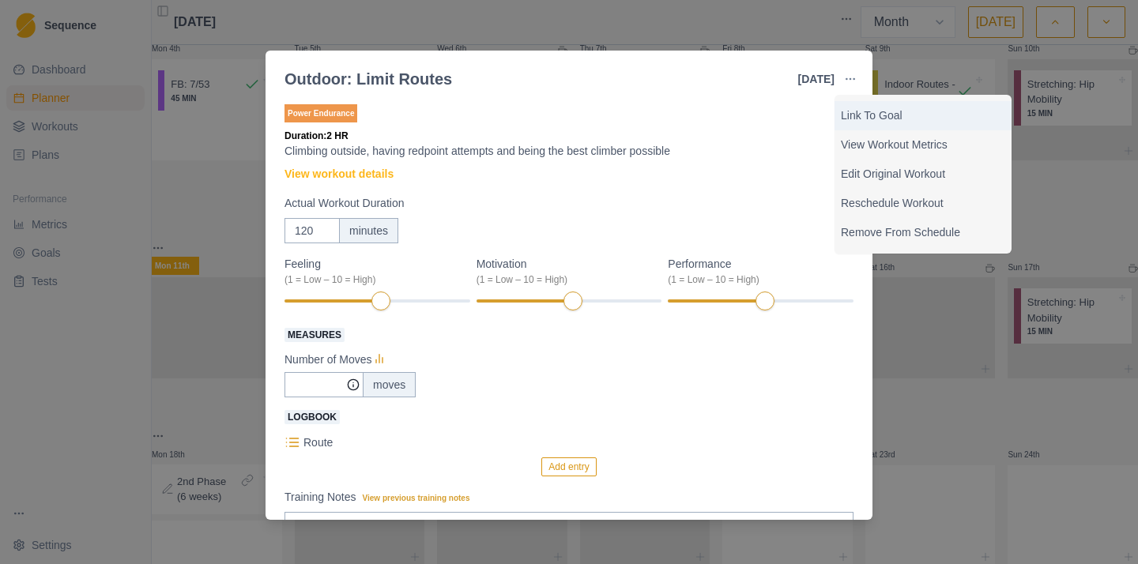
click at [890, 122] on p "Link To Goal" at bounding box center [923, 116] width 164 height 17
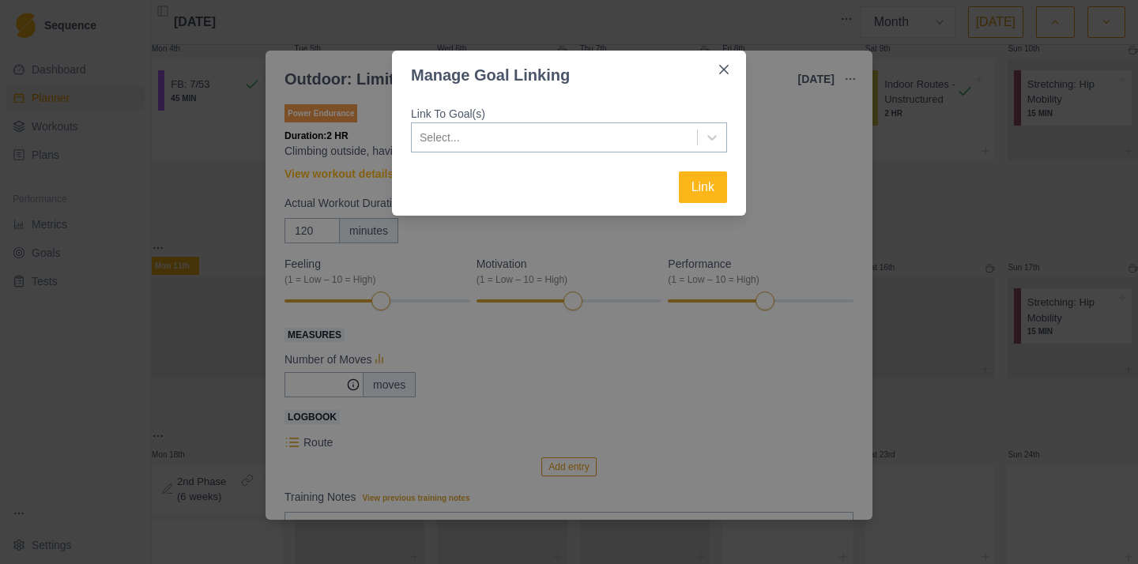
click at [557, 131] on div at bounding box center [555, 138] width 270 height 20
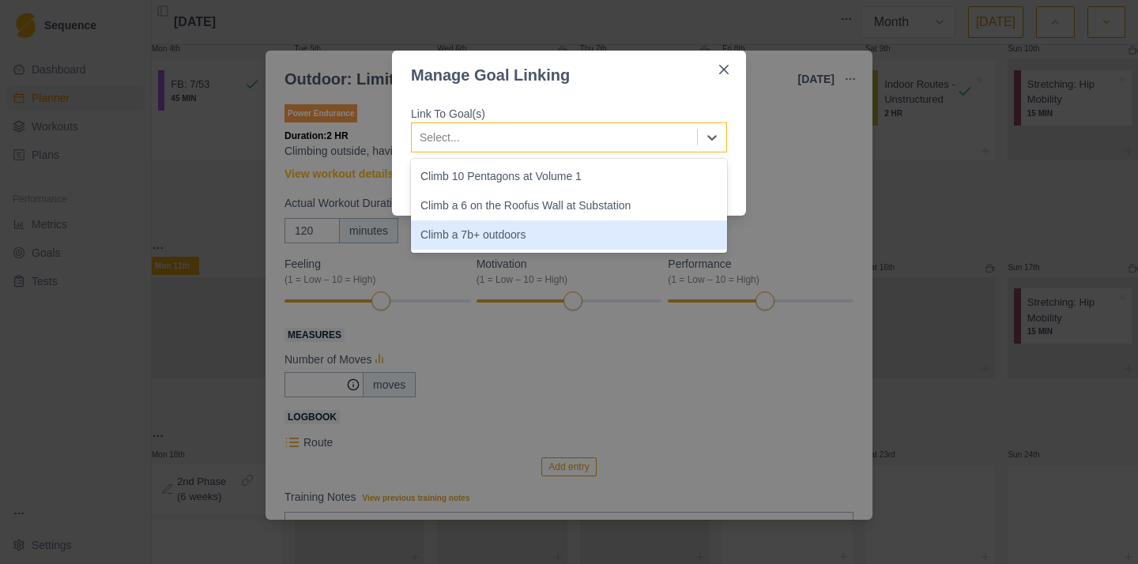
click at [503, 230] on div "Climb a 7b+ outdoors" at bounding box center [569, 235] width 316 height 29
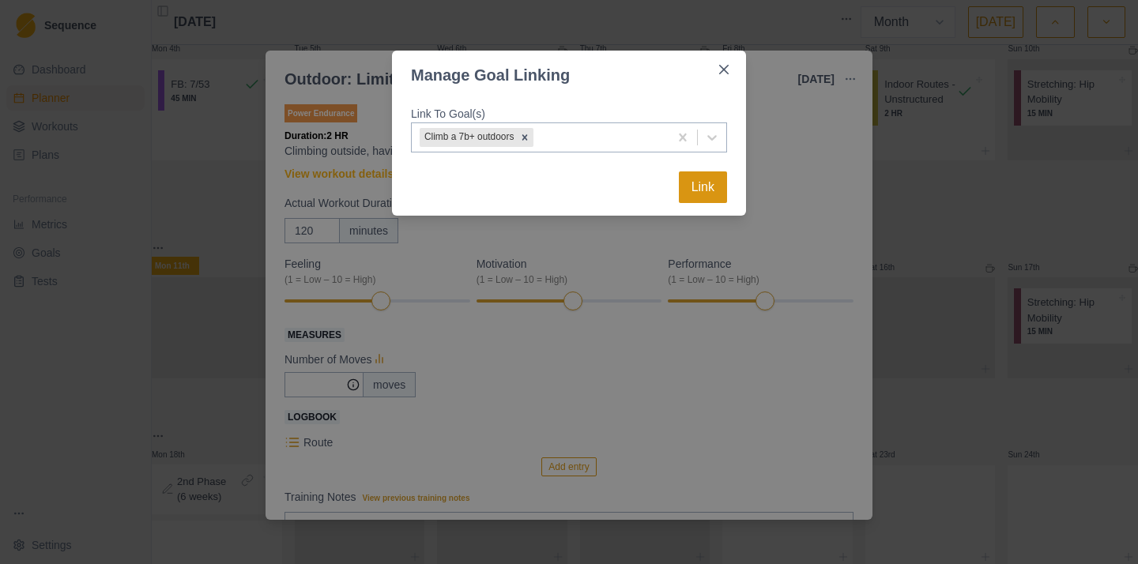
click at [705, 190] on button "Link" at bounding box center [703, 188] width 48 height 32
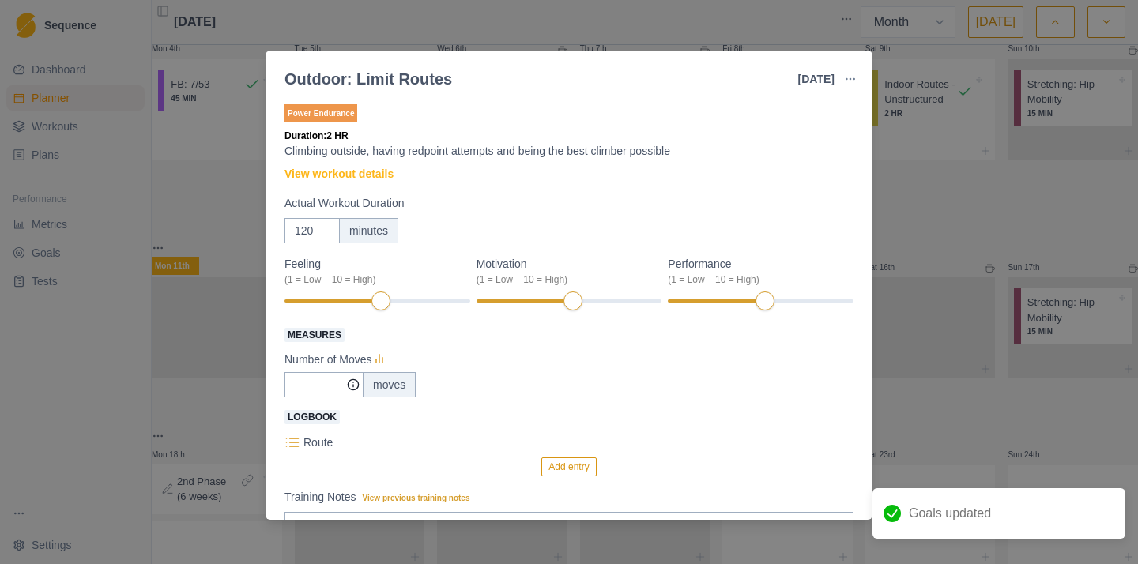
click at [51, 440] on div "Outdoor: Limit Routes [DATE] Link To Goal View Workout Metrics Edit Original Wo…" at bounding box center [569, 282] width 1138 height 564
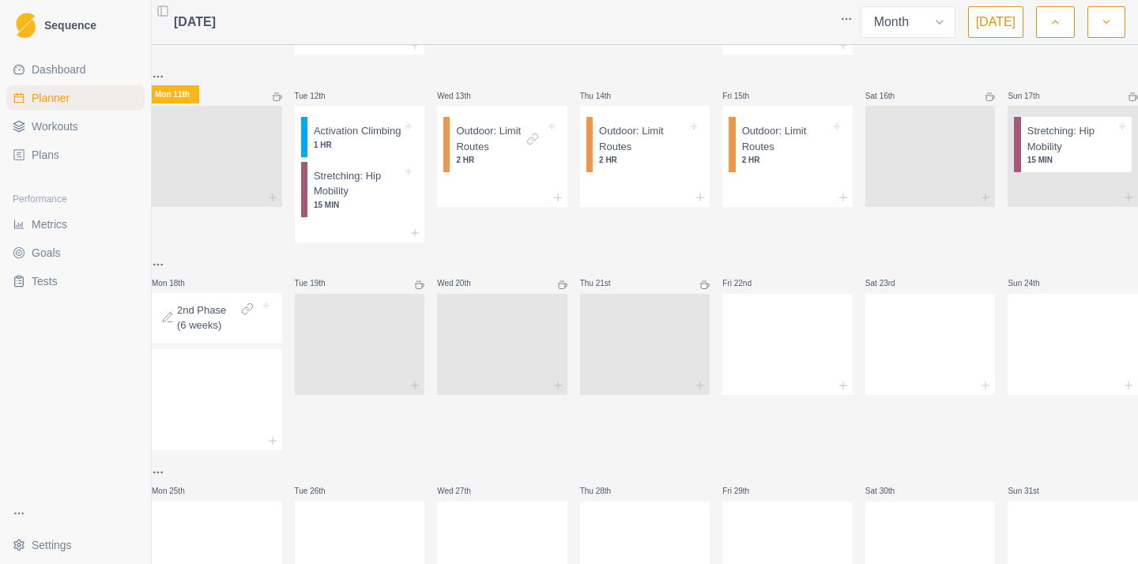
scroll to position [500, 0]
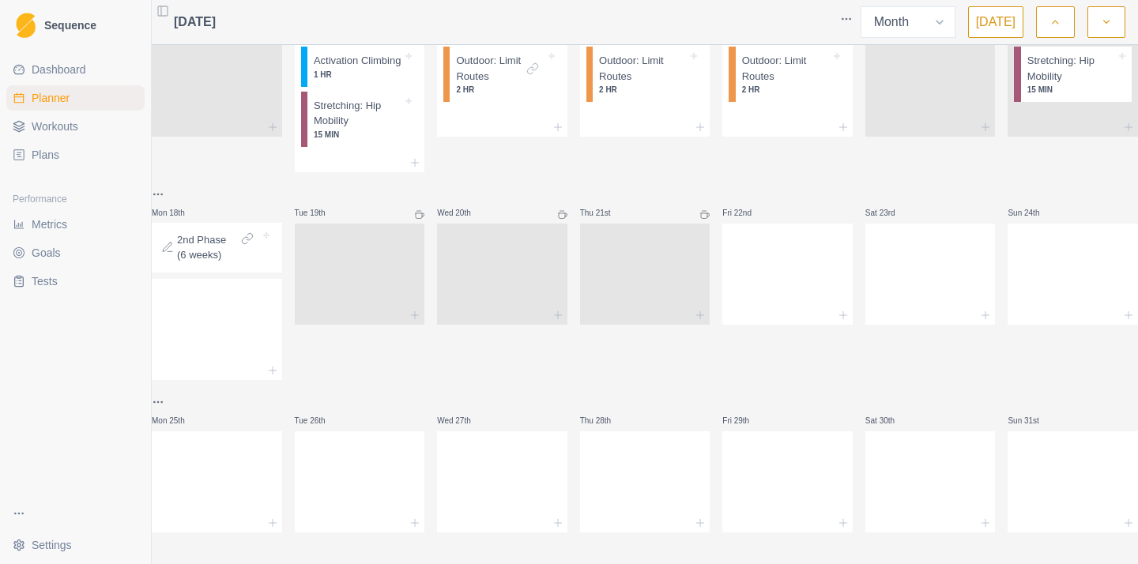
click at [1101, 26] on icon "button" at bounding box center [1106, 22] width 11 height 16
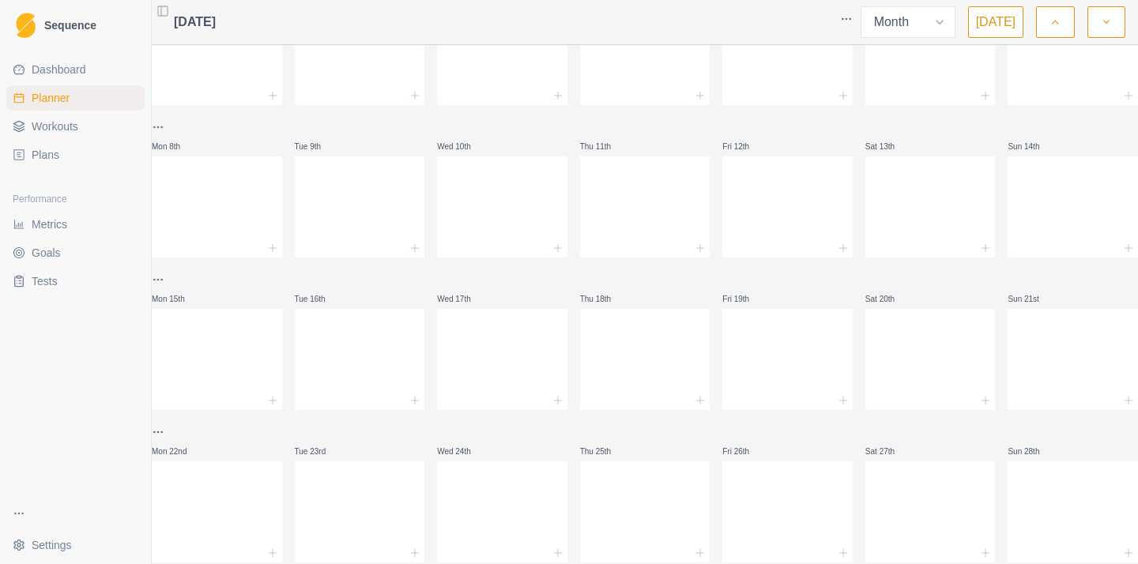
scroll to position [0, 0]
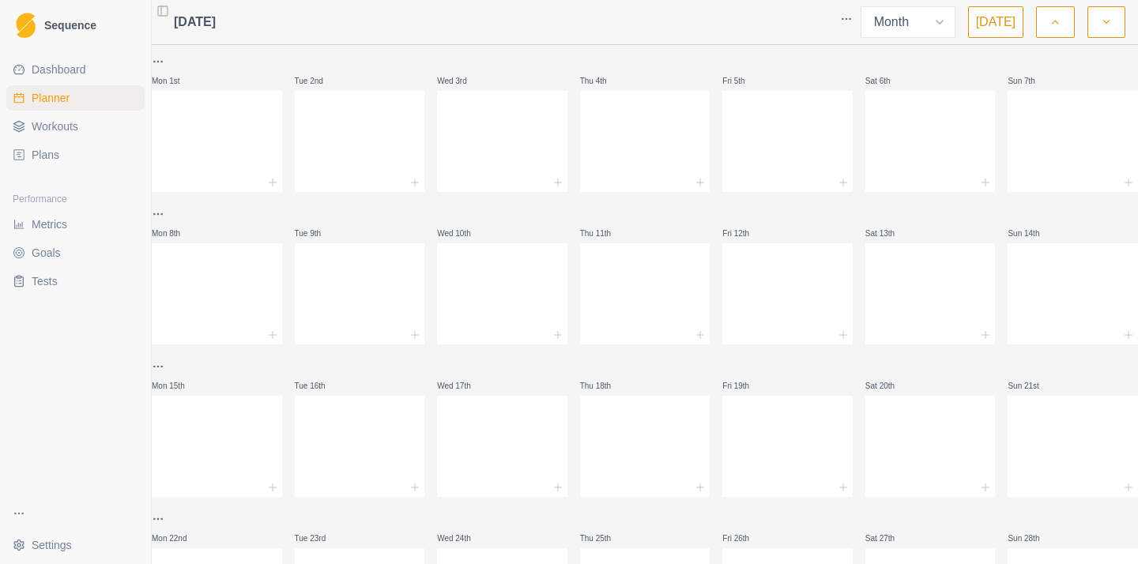
click at [1052, 25] on icon "button" at bounding box center [1055, 22] width 11 height 16
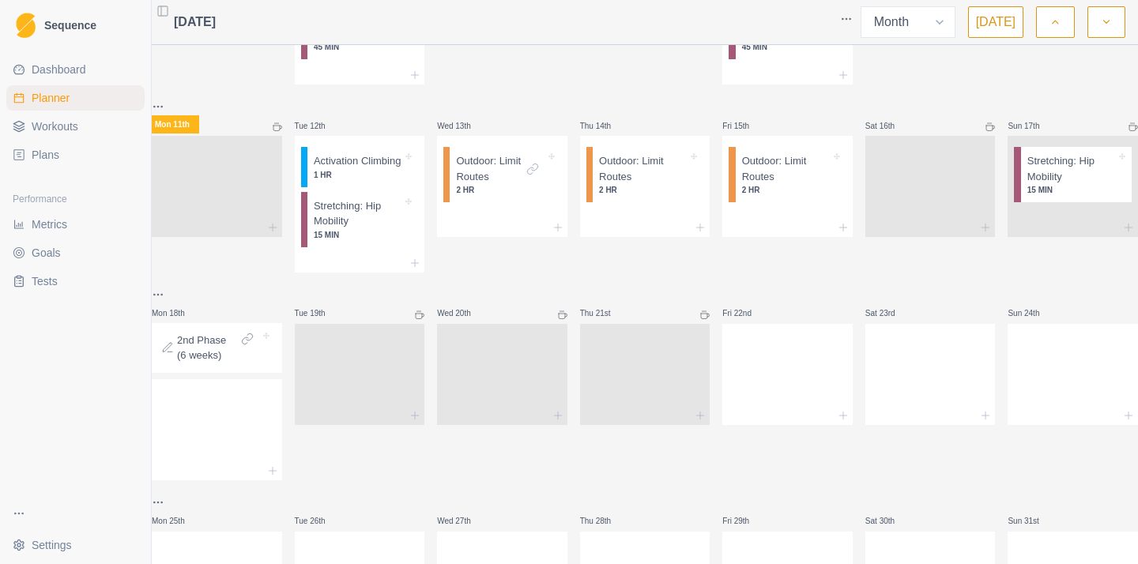
scroll to position [391, 0]
click at [1062, 25] on button "button" at bounding box center [1055, 22] width 38 height 32
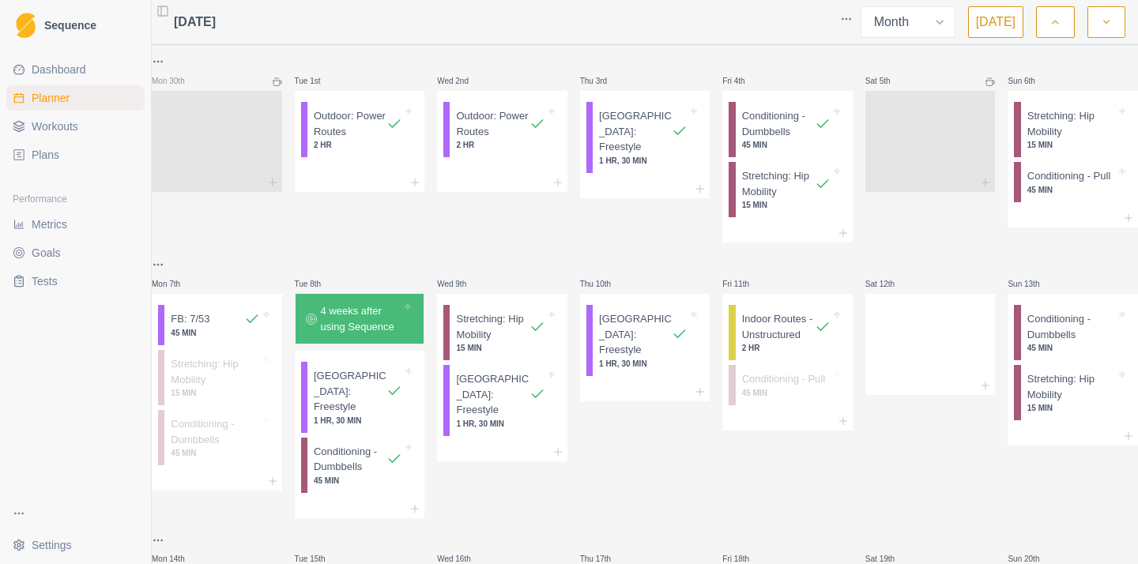
click at [1097, 25] on button "button" at bounding box center [1107, 22] width 38 height 32
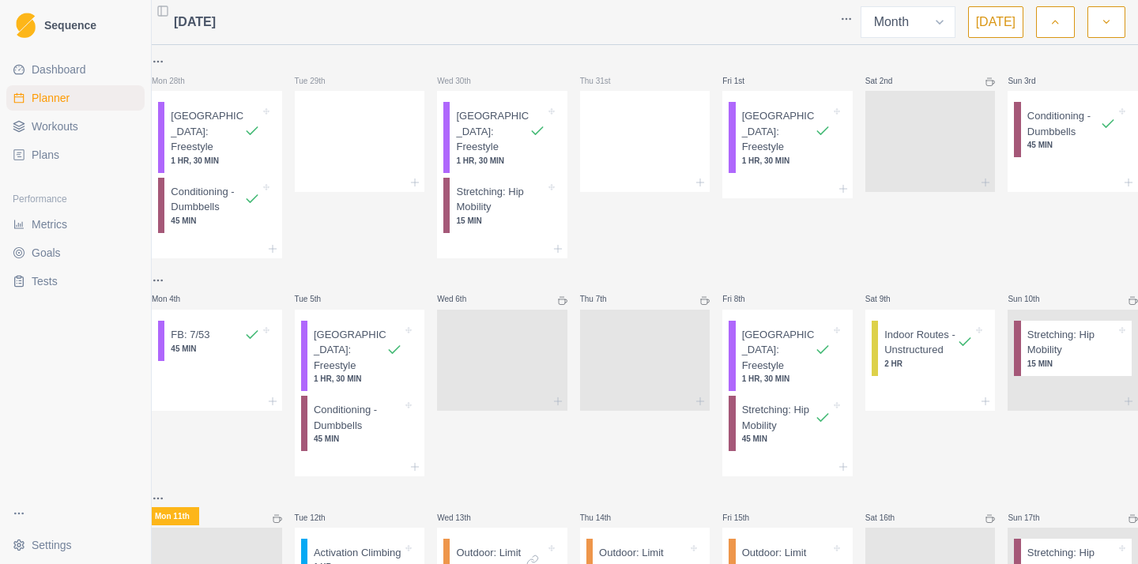
click at [1097, 25] on button "button" at bounding box center [1107, 22] width 38 height 32
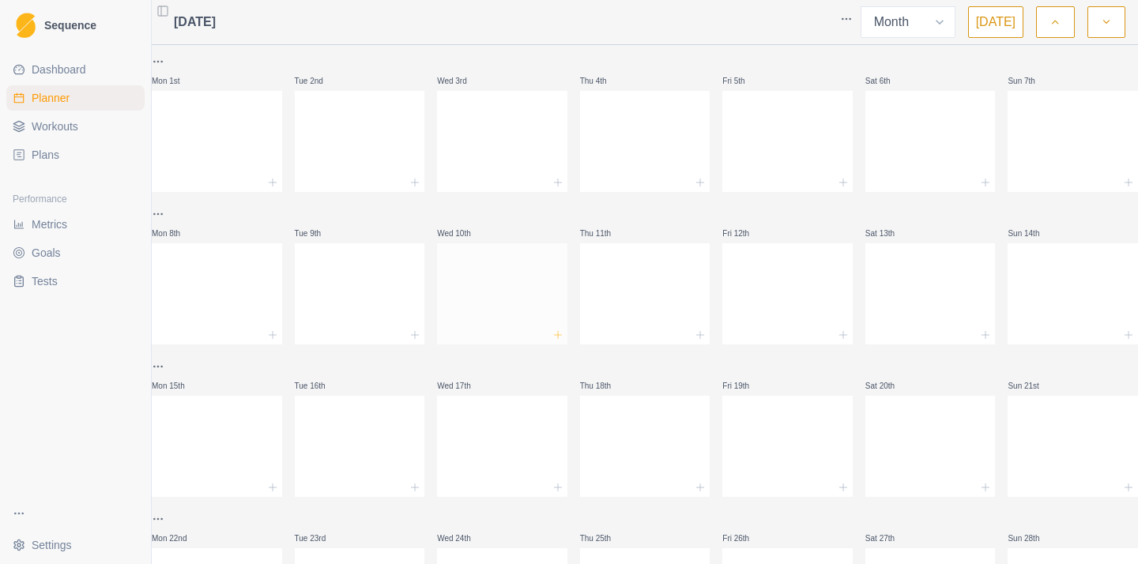
click at [558, 335] on line at bounding box center [557, 335] width 7 height 0
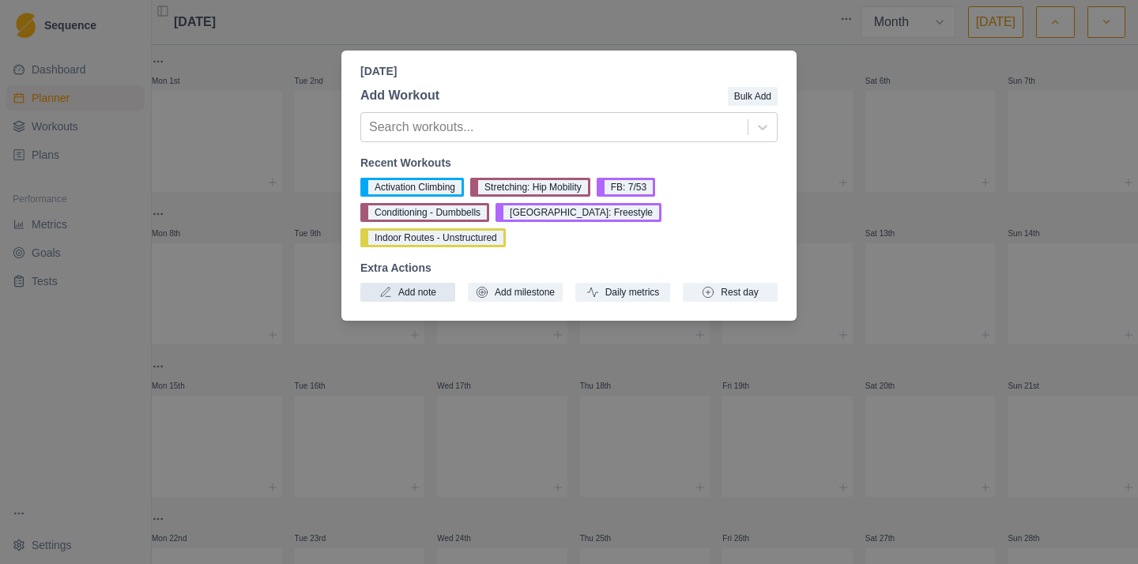
click at [413, 283] on button "Add note" at bounding box center [408, 292] width 95 height 19
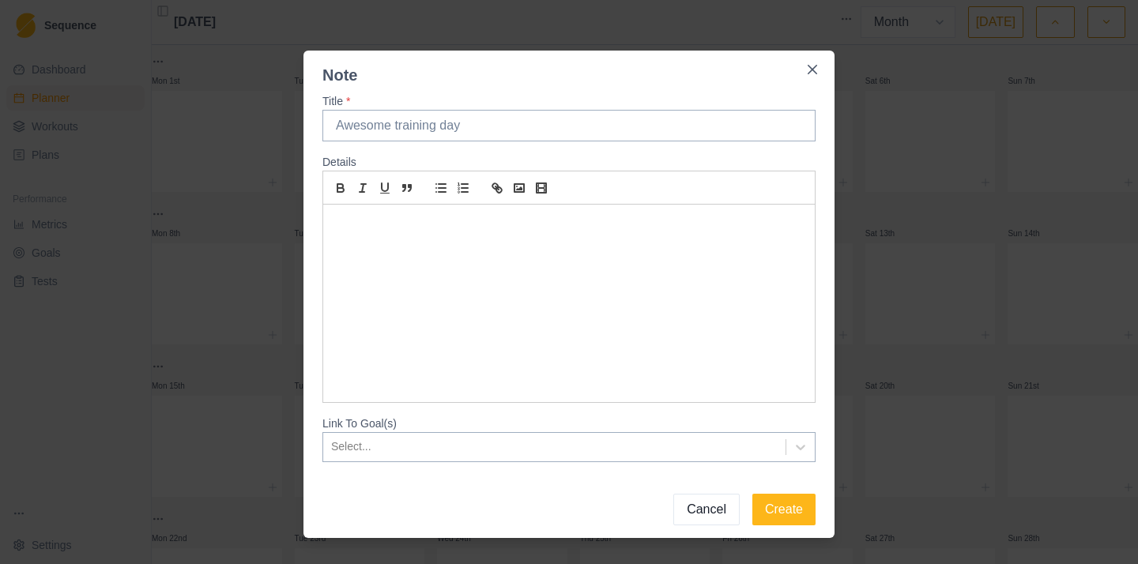
type input "P"
type input "T"
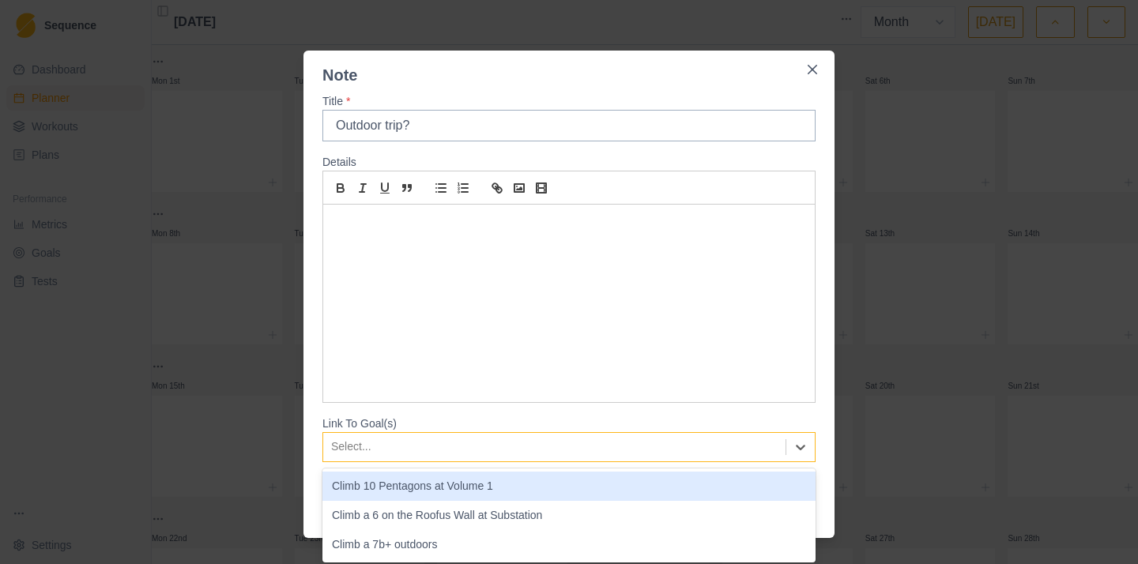
click at [701, 448] on div at bounding box center [554, 447] width 447 height 20
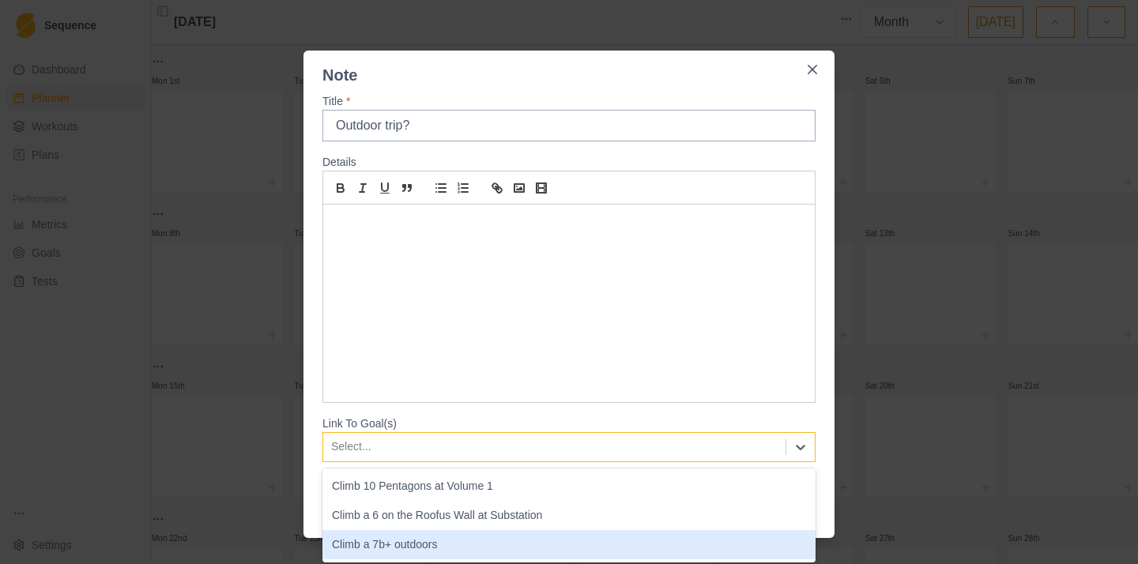
click at [427, 541] on div "Climb a 7b+ outdoors" at bounding box center [569, 544] width 493 height 29
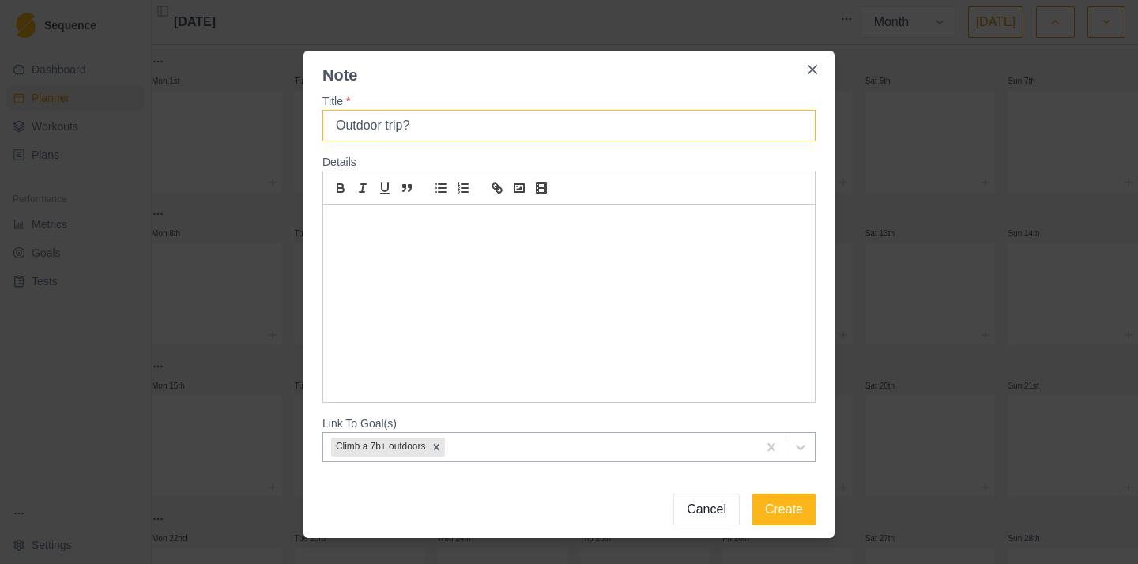
drag, startPoint x: 474, startPoint y: 136, endPoint x: 232, endPoint y: 126, distance: 241.3
click at [232, 126] on div "Note Title * Outdoor trip? Details Link To Goal(s) Climb a 7b+ outdoors Cancel …" at bounding box center [569, 282] width 1138 height 564
type input "[GEOGRAPHIC_DATA]"
click at [741, 258] on div at bounding box center [569, 304] width 492 height 198
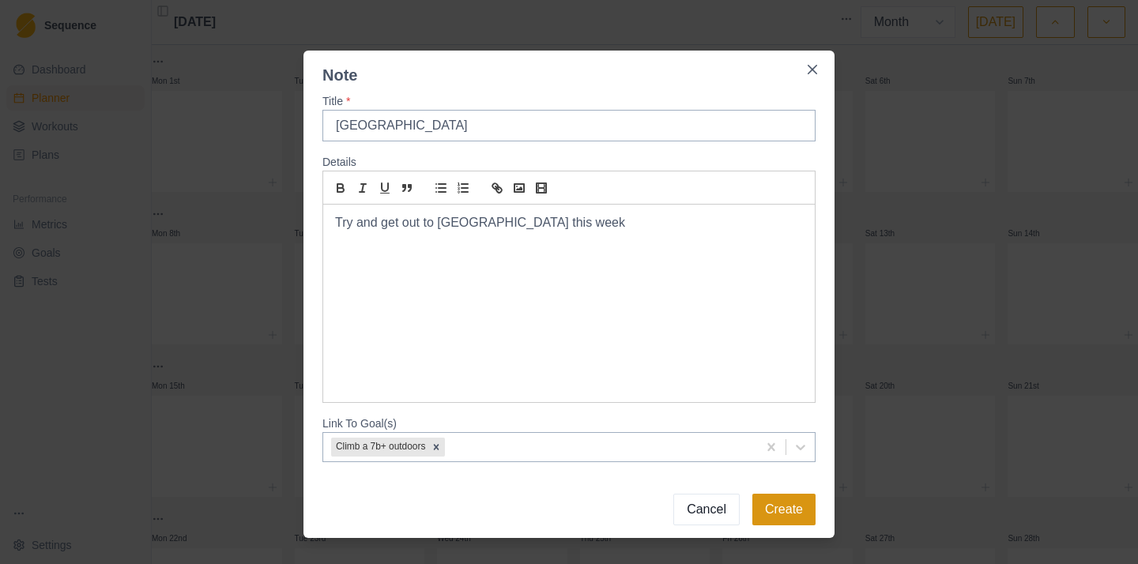
click at [795, 511] on button "Create" at bounding box center [784, 510] width 63 height 32
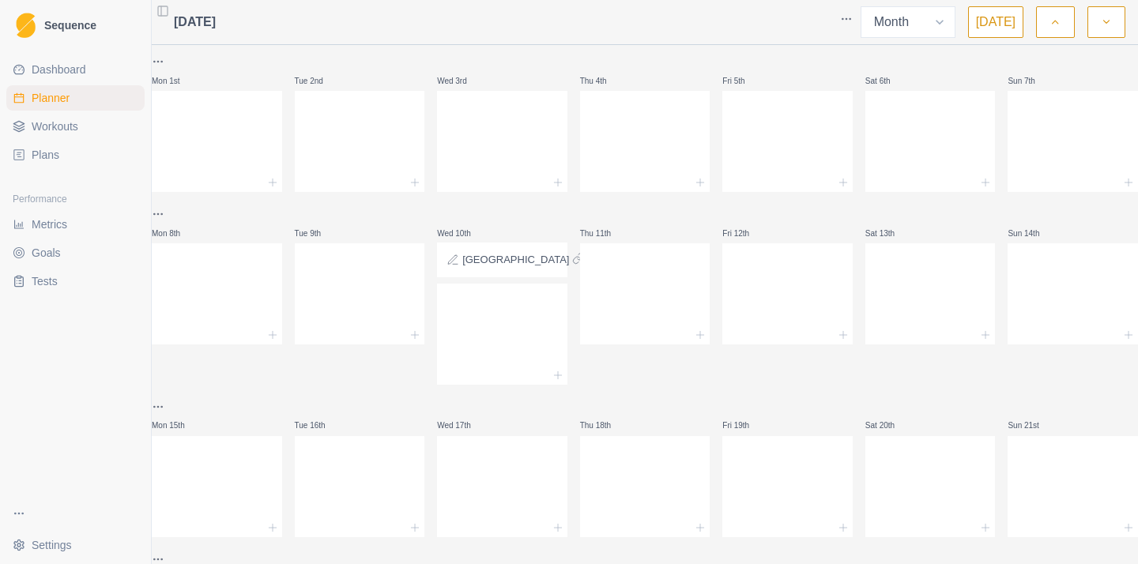
click at [1064, 24] on button "button" at bounding box center [1055, 22] width 38 height 32
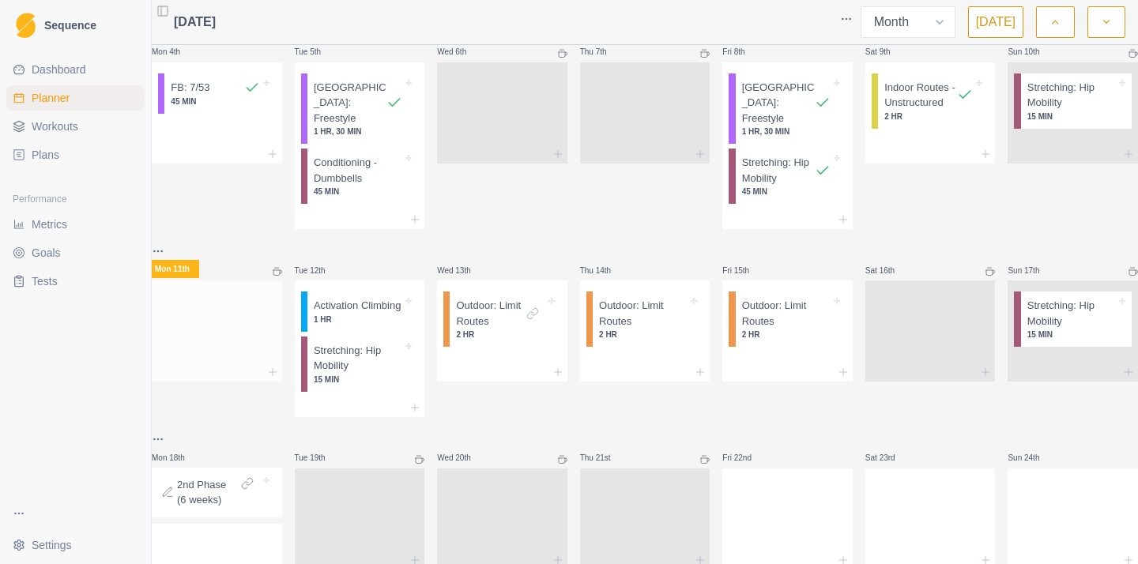
scroll to position [500, 0]
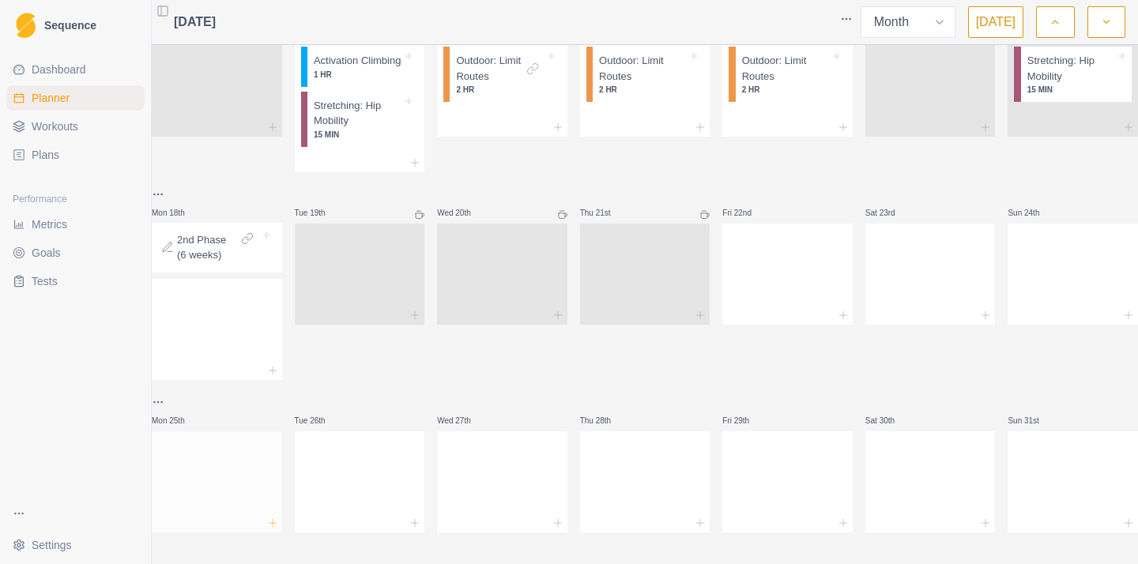
click at [279, 517] on icon at bounding box center [272, 523] width 13 height 13
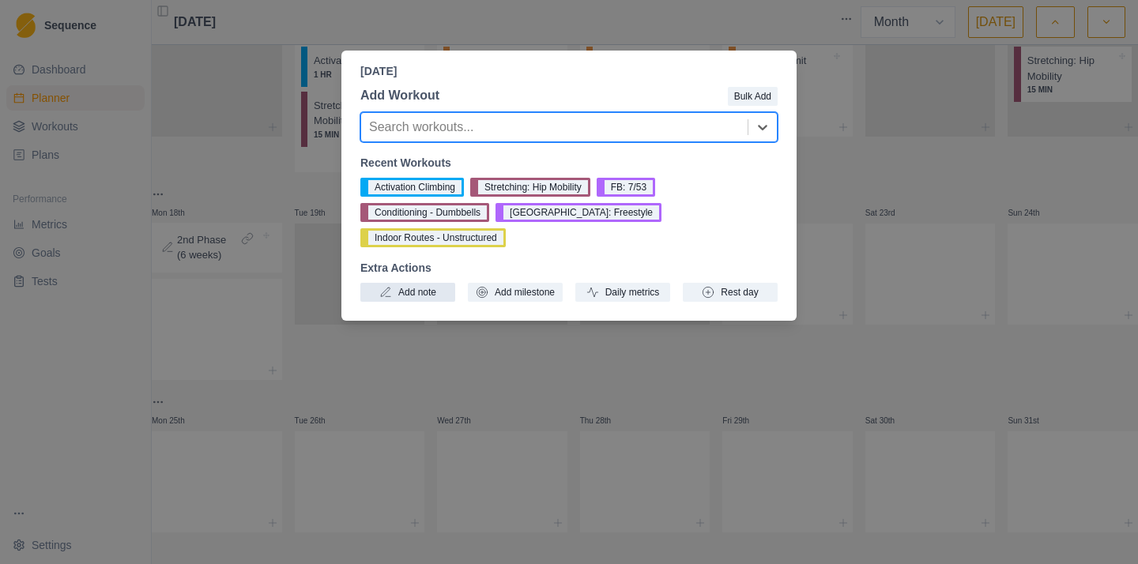
click at [428, 283] on button "Add note" at bounding box center [408, 292] width 95 height 19
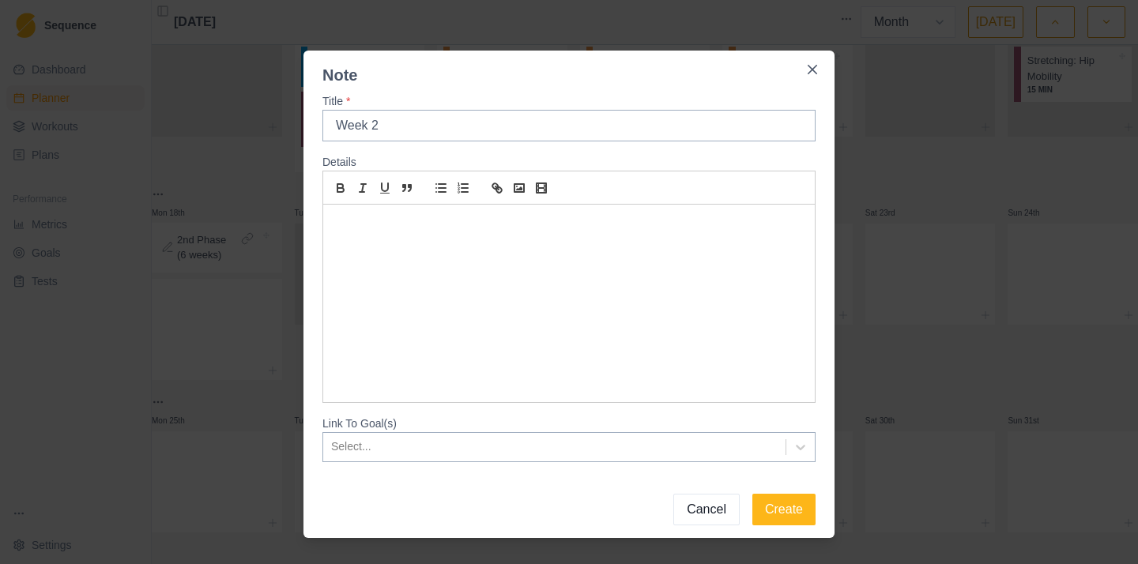
type input "Week 2"
click at [753, 494] on button "Create" at bounding box center [784, 510] width 63 height 32
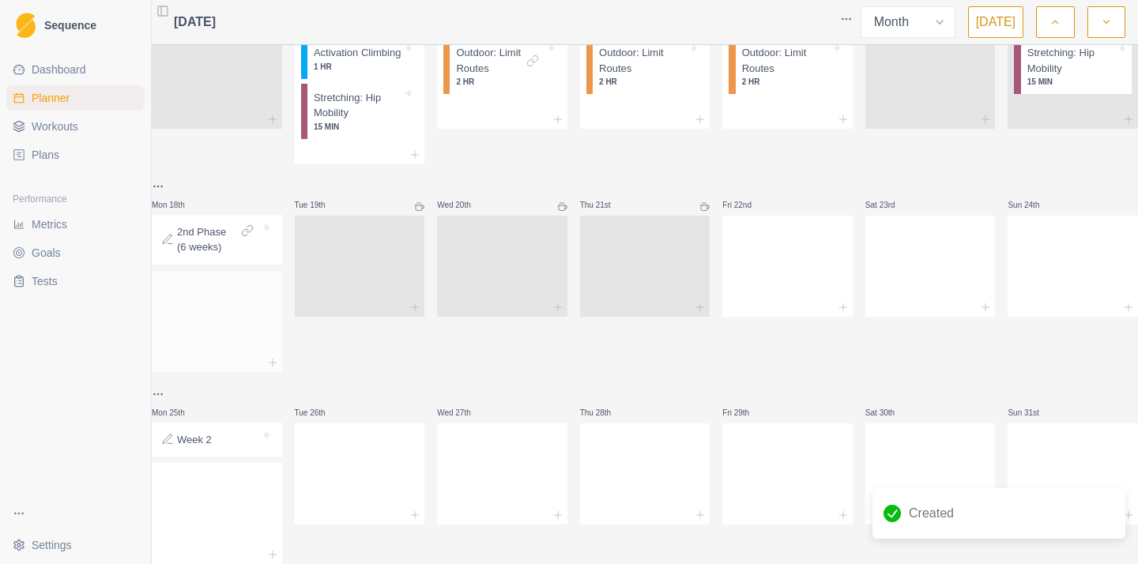
scroll to position [542, 0]
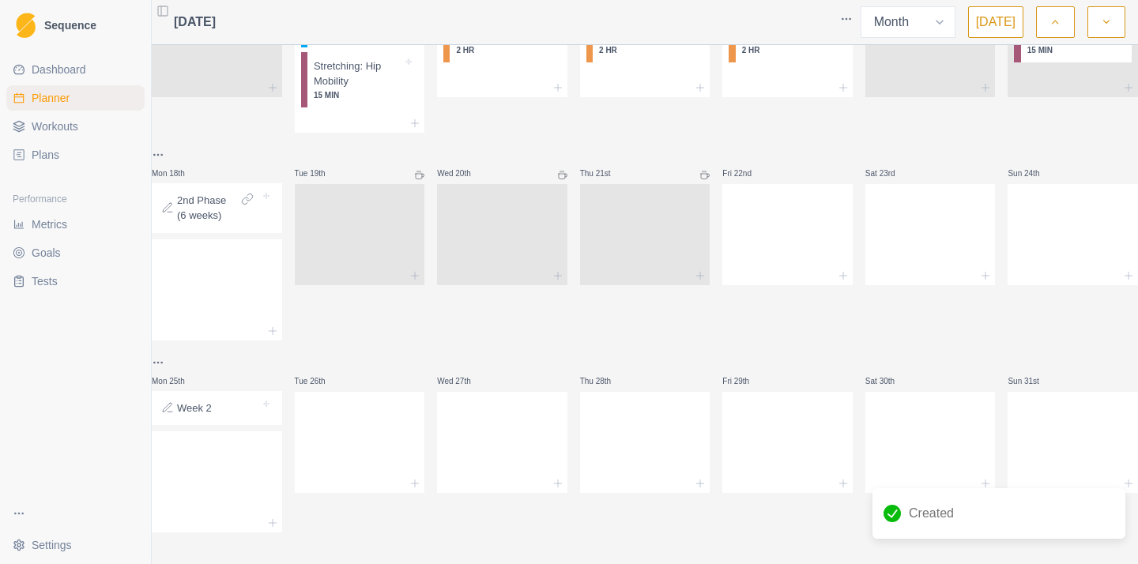
click at [1104, 23] on icon "button" at bounding box center [1106, 22] width 11 height 16
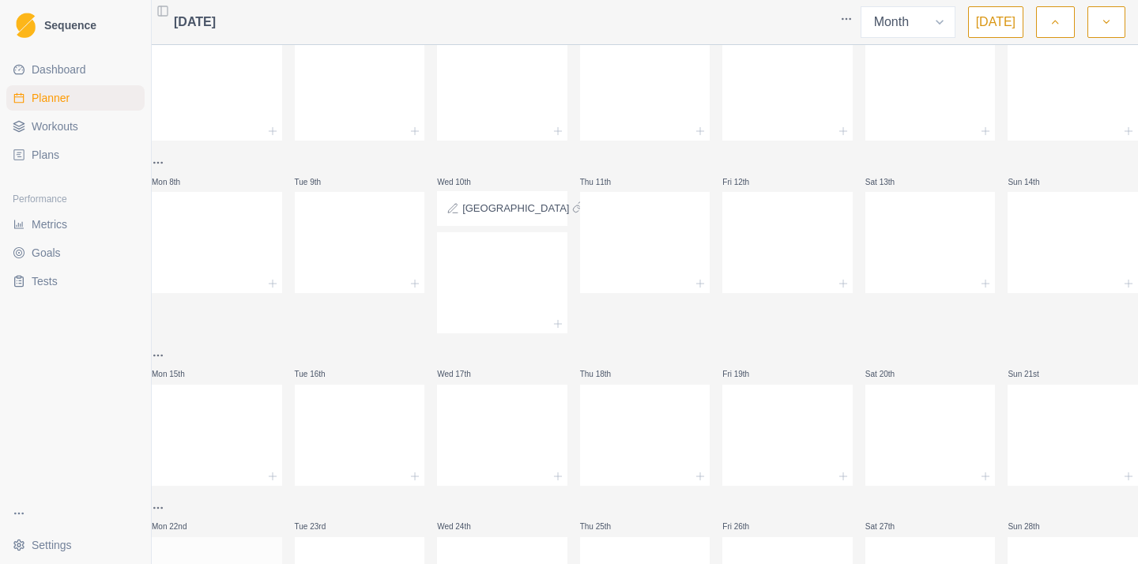
scroll to position [0, 0]
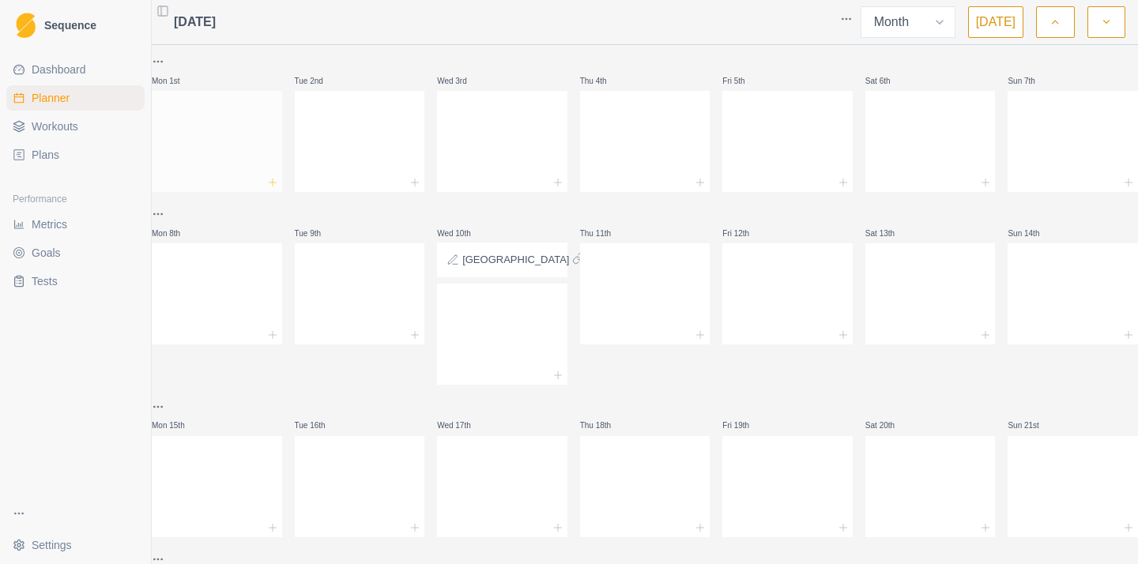
click at [279, 183] on icon at bounding box center [272, 182] width 13 height 13
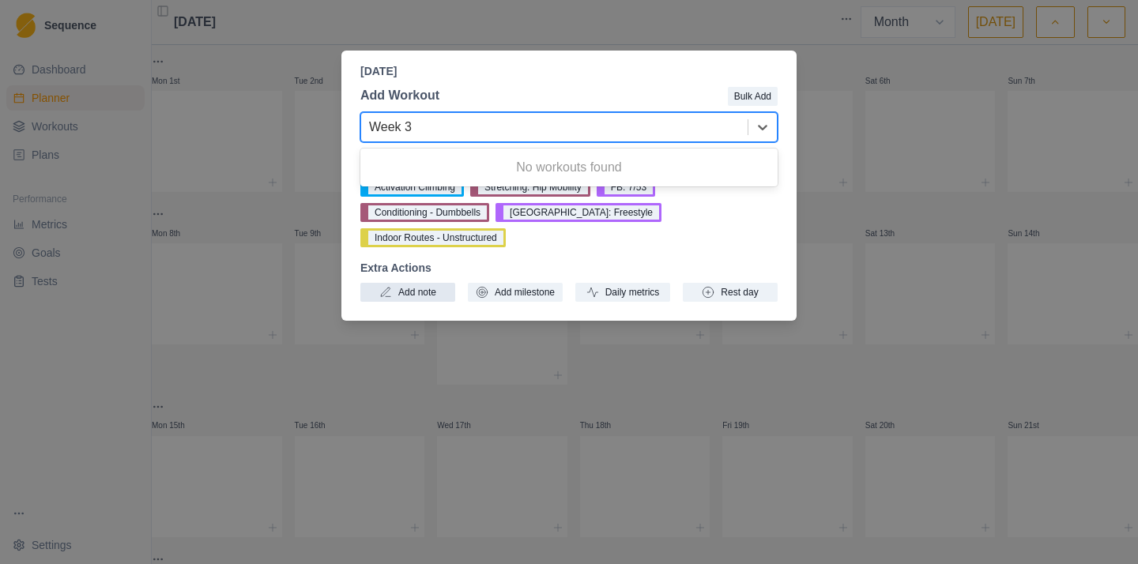
type input "Week 3"
click at [424, 283] on button "Add note" at bounding box center [408, 292] width 95 height 19
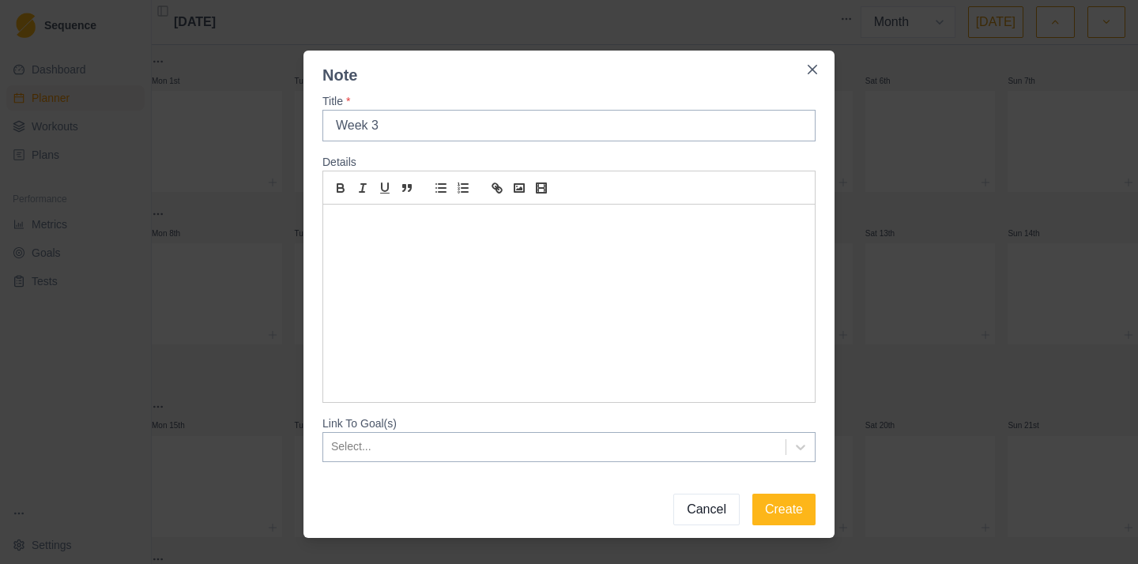
type input "Week 3"
click at [753, 494] on button "Create" at bounding box center [784, 510] width 63 height 32
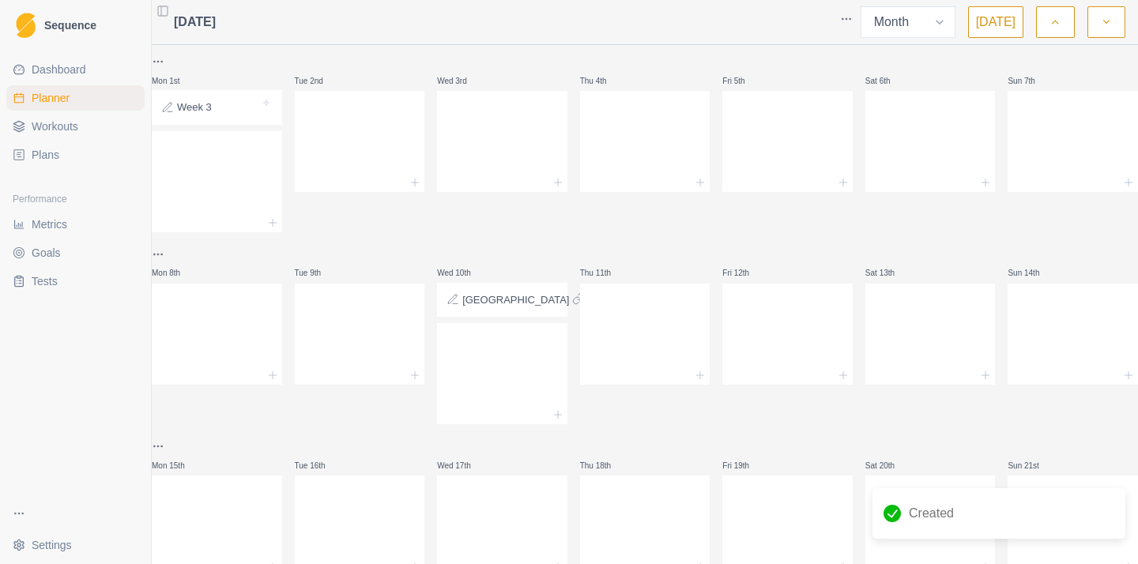
click at [1066, 23] on button "button" at bounding box center [1055, 22] width 38 height 32
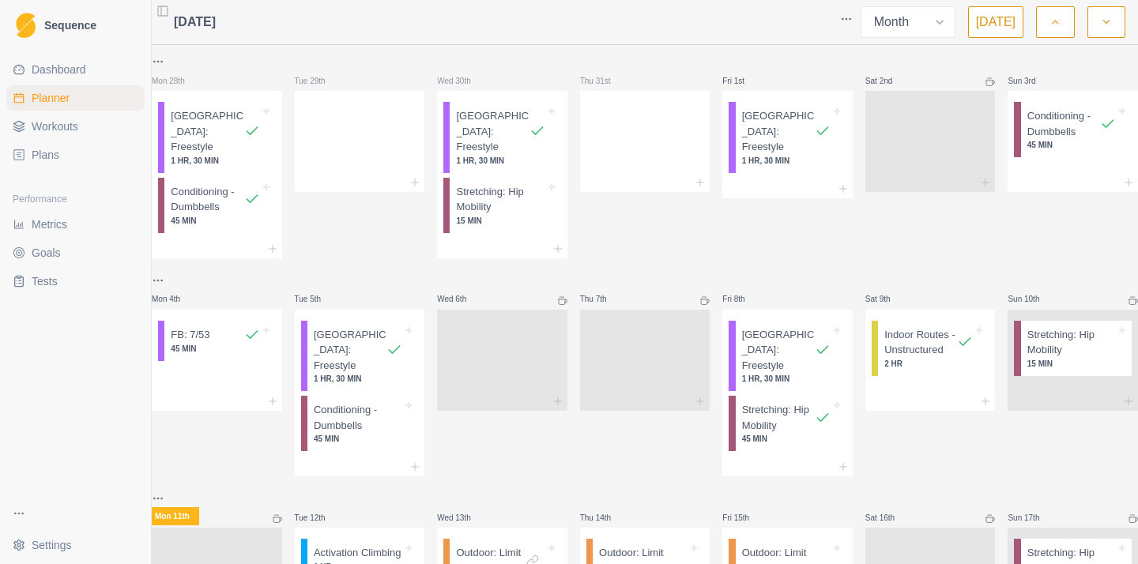
click at [1113, 28] on button "button" at bounding box center [1107, 22] width 38 height 32
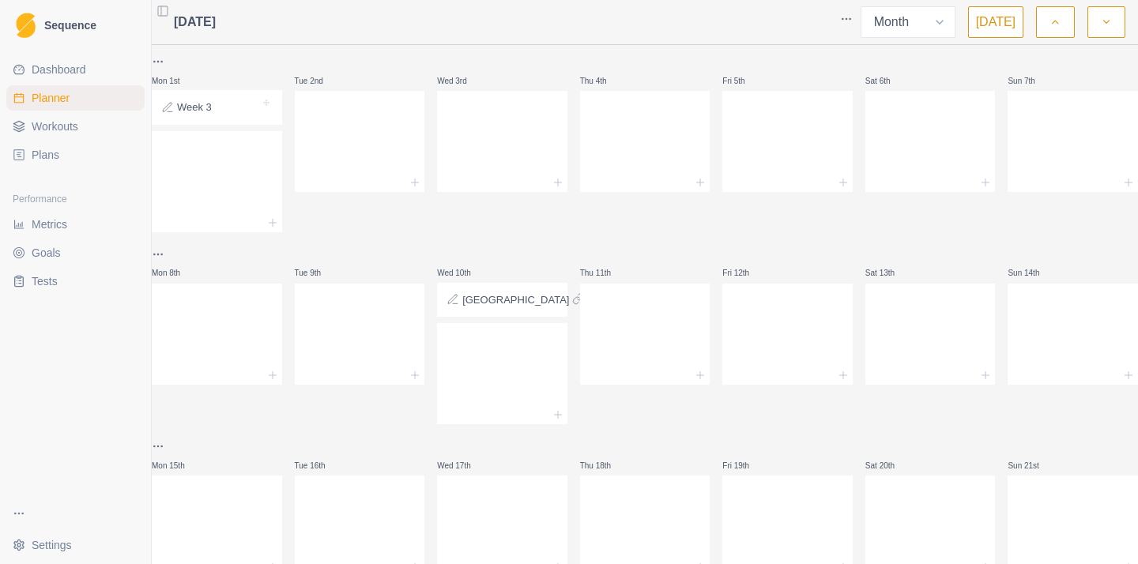
click at [489, 301] on p "[GEOGRAPHIC_DATA]" at bounding box center [515, 301] width 107 height 16
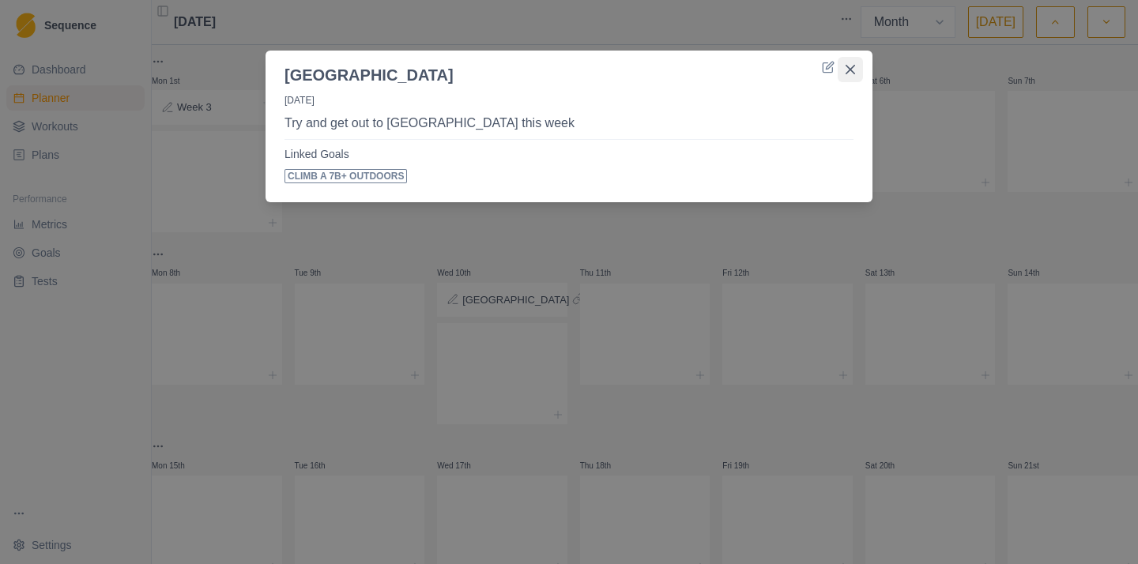
click at [846, 73] on icon "Close" at bounding box center [850, 69] width 9 height 9
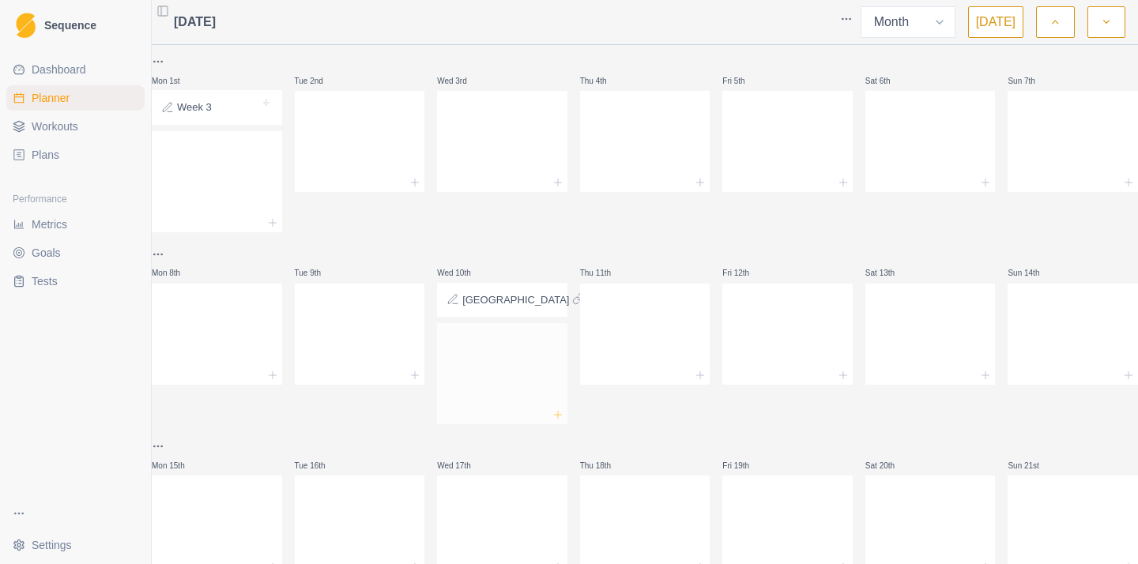
click at [558, 414] on line at bounding box center [558, 414] width 0 height 7
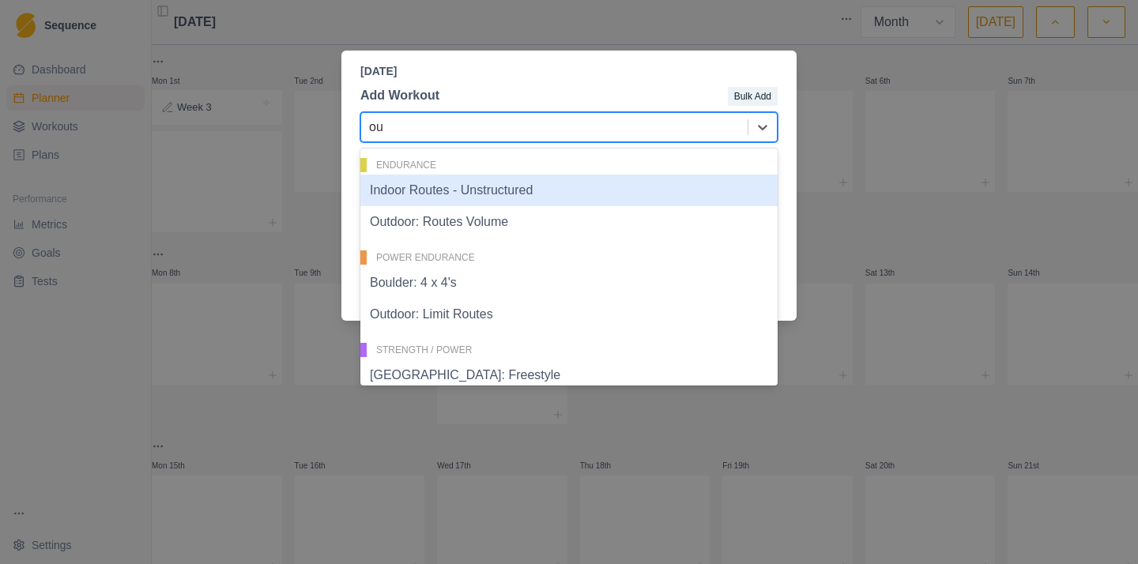
type input "out"
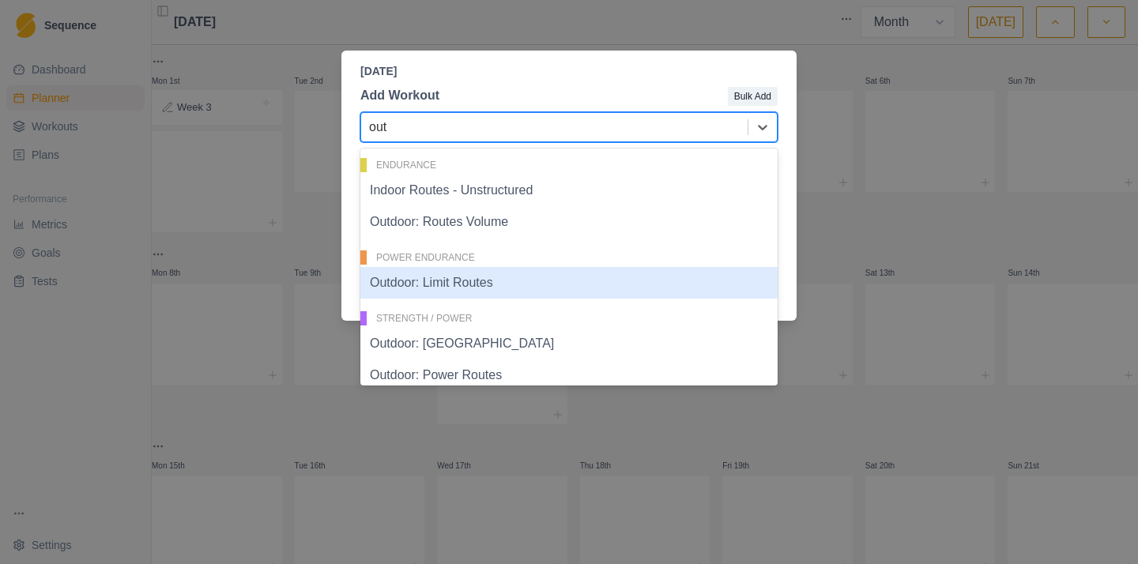
click at [478, 286] on div "Outdoor: Limit Routes" at bounding box center [569, 283] width 417 height 32
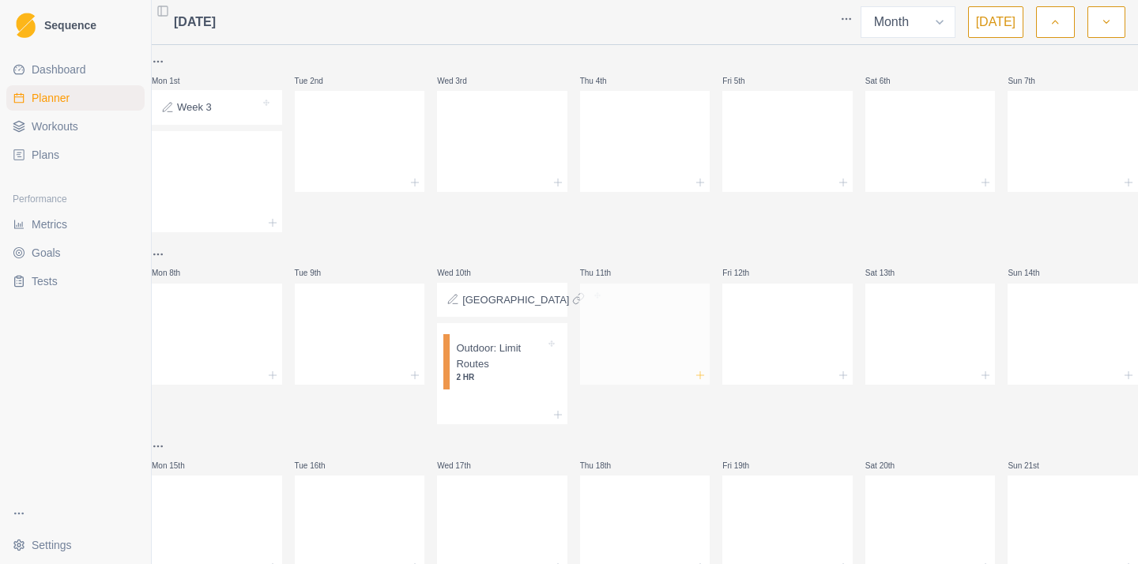
click at [700, 373] on icon at bounding box center [700, 375] width 13 height 13
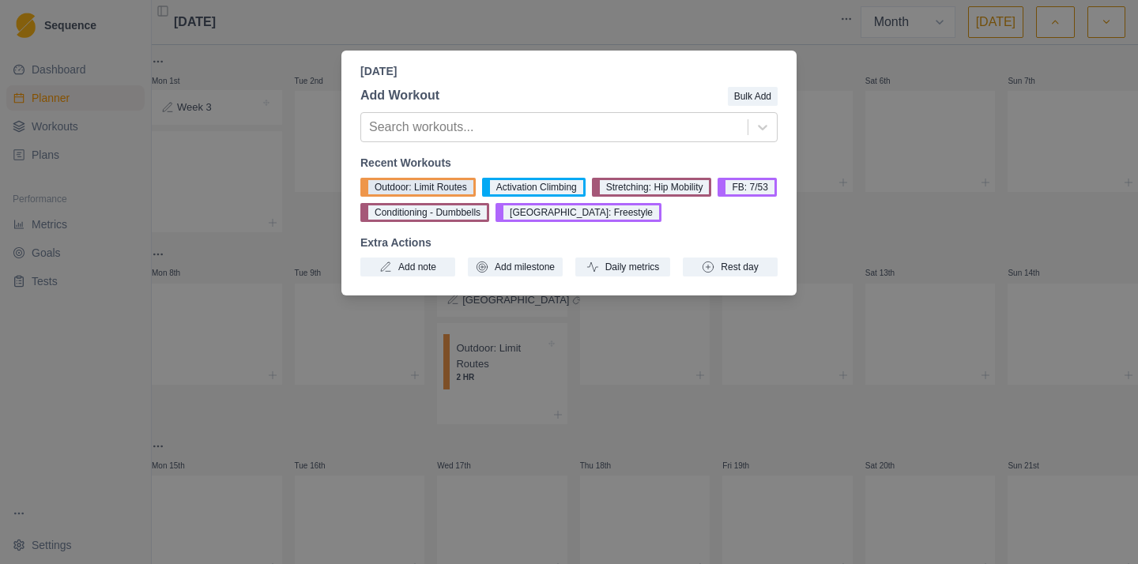
click at [409, 185] on button "Outdoor: Limit Routes" at bounding box center [418, 187] width 115 height 19
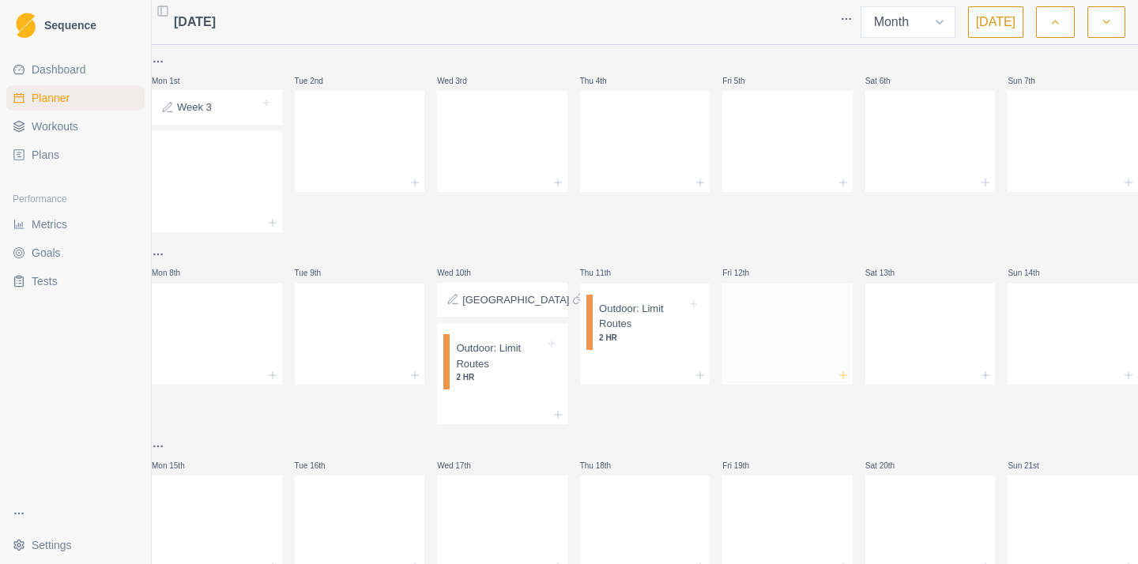
click at [837, 379] on icon at bounding box center [843, 375] width 13 height 13
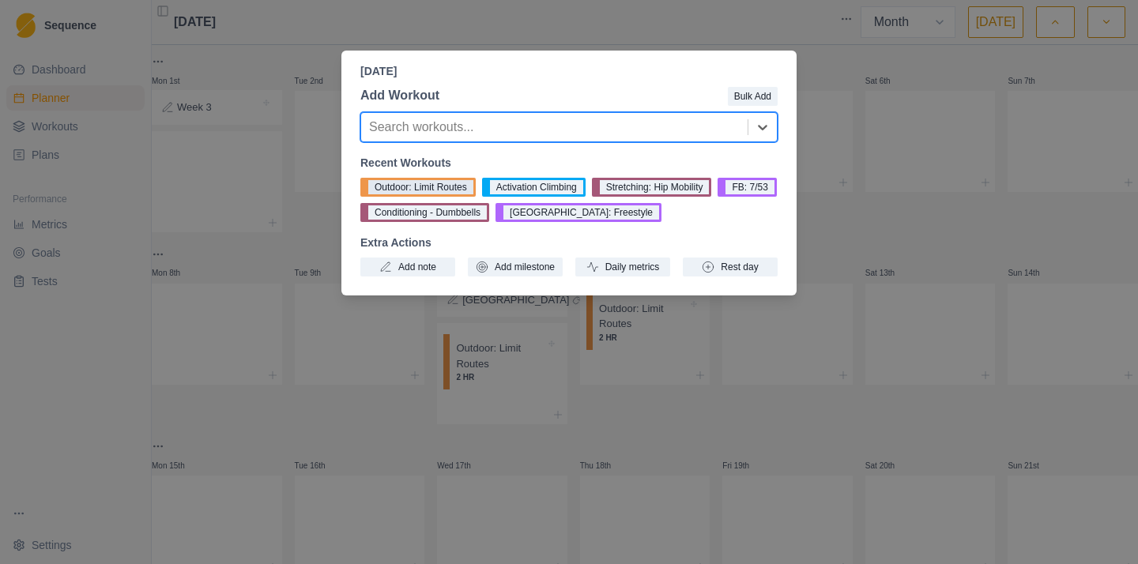
click at [423, 188] on button "Outdoor: Limit Routes" at bounding box center [418, 187] width 115 height 19
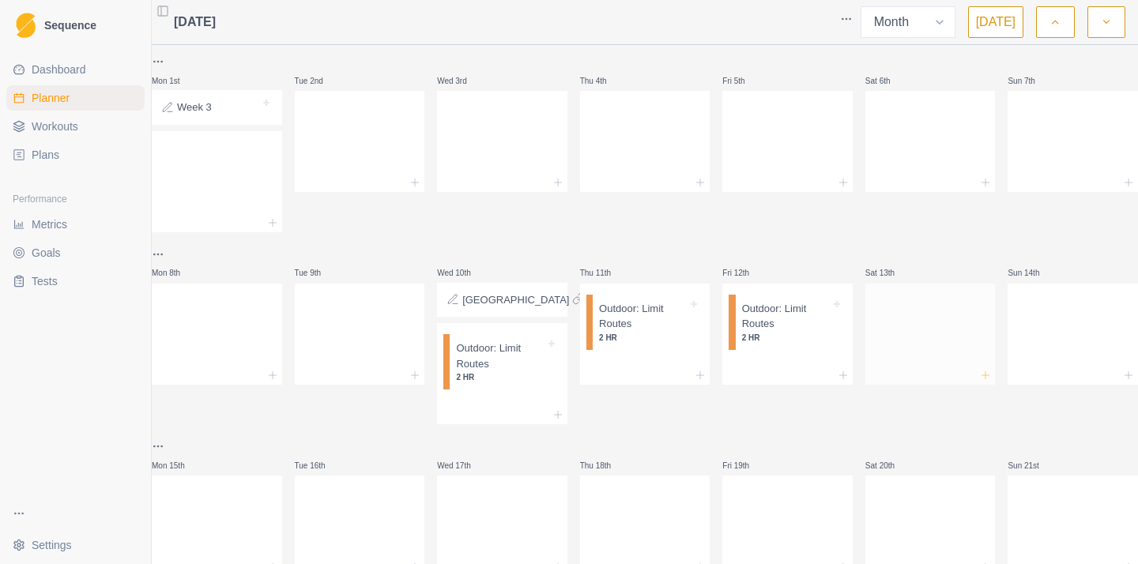
click at [980, 374] on icon at bounding box center [986, 375] width 13 height 13
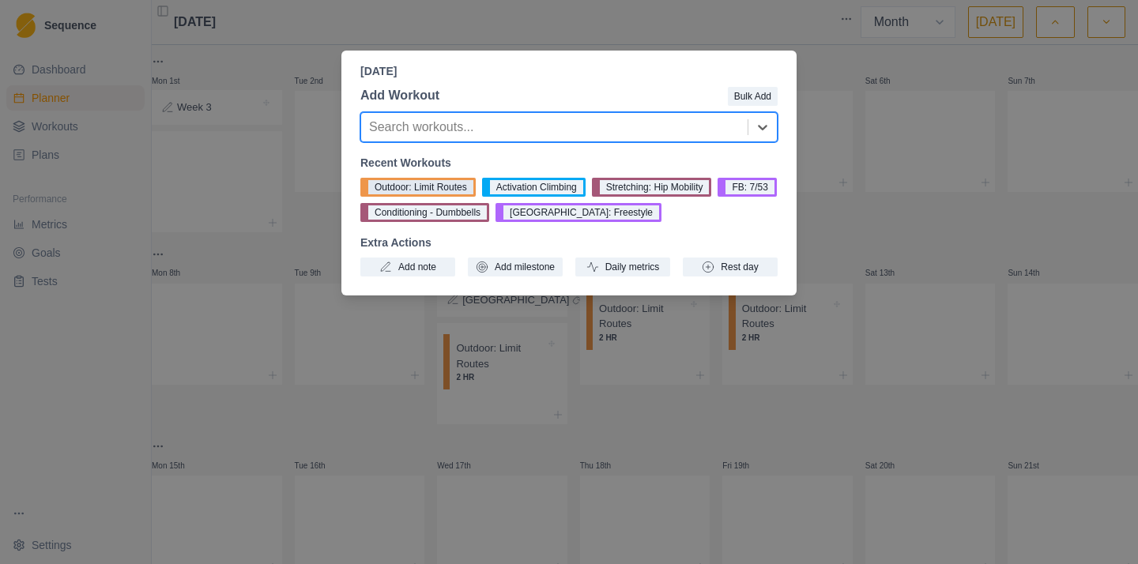
click at [459, 183] on button "Outdoor: Limit Routes" at bounding box center [418, 187] width 115 height 19
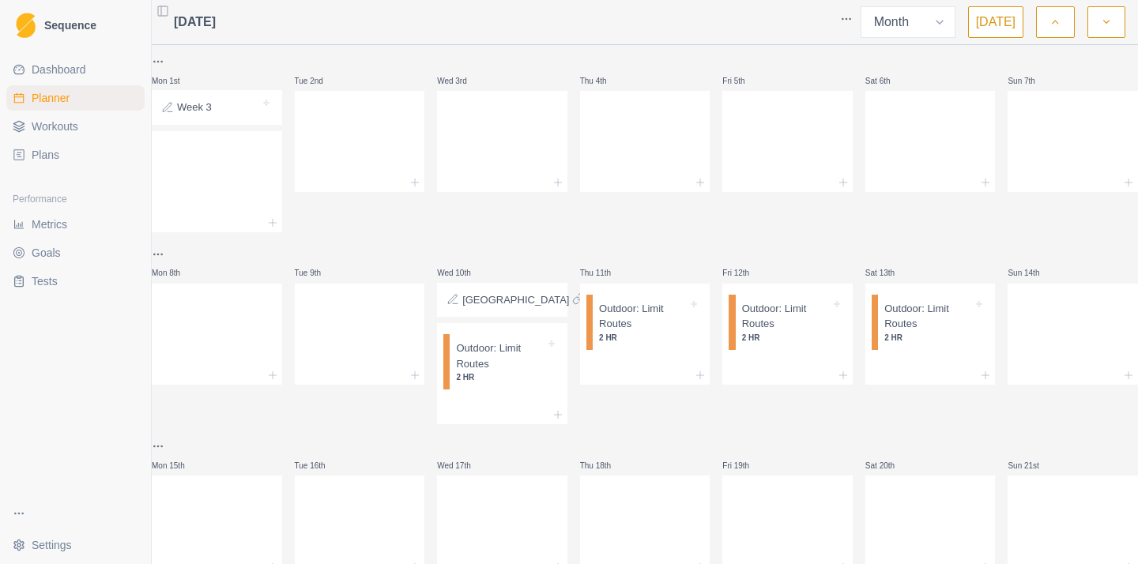
click at [1054, 30] on button "button" at bounding box center [1055, 22] width 38 height 32
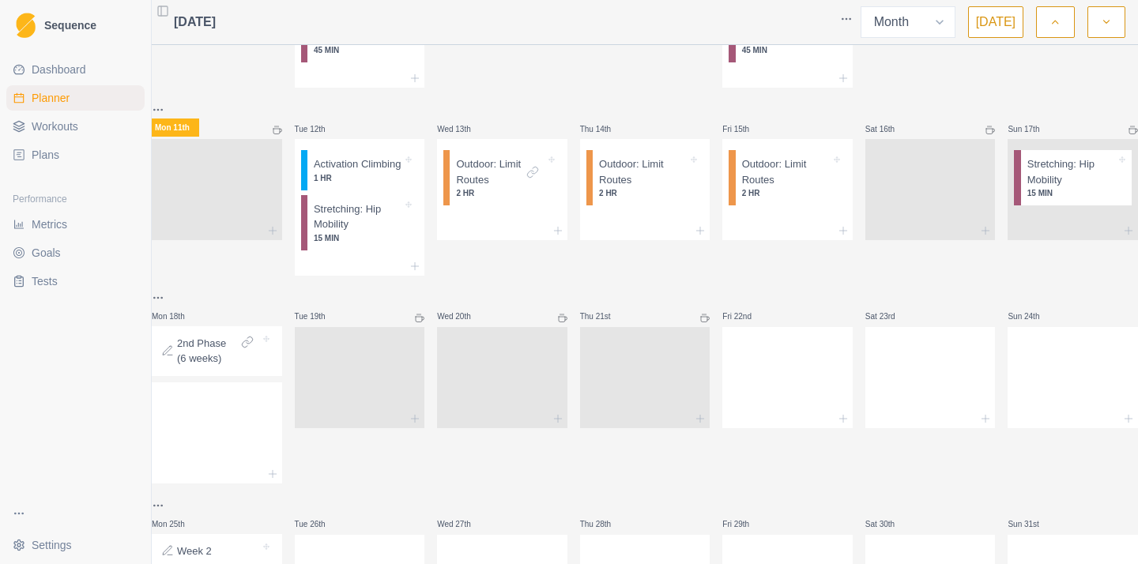
scroll to position [542, 0]
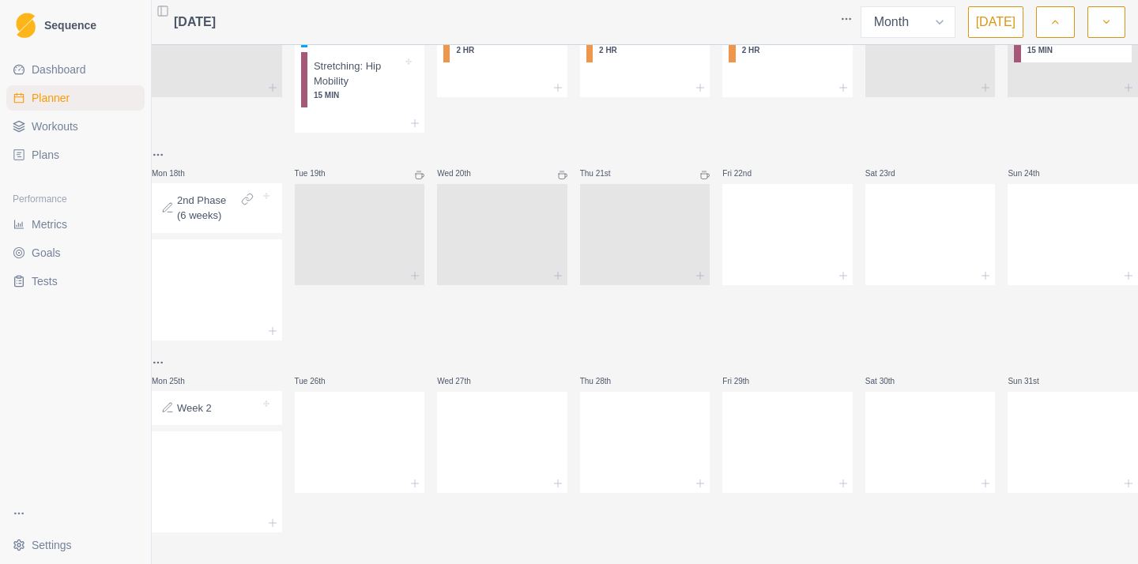
click at [1112, 23] on button "button" at bounding box center [1107, 22] width 38 height 32
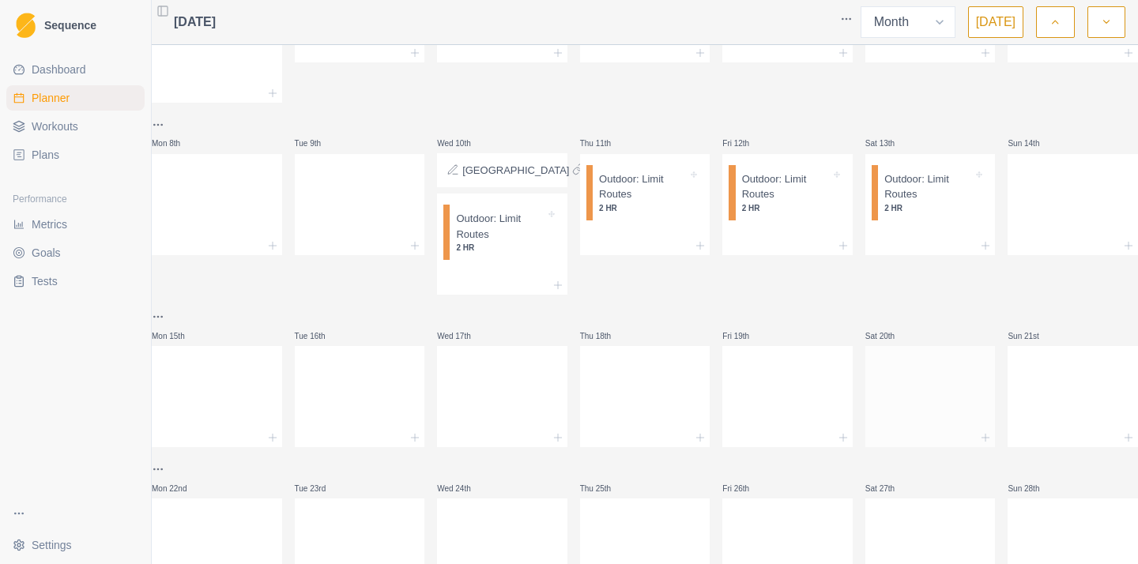
scroll to position [0, 0]
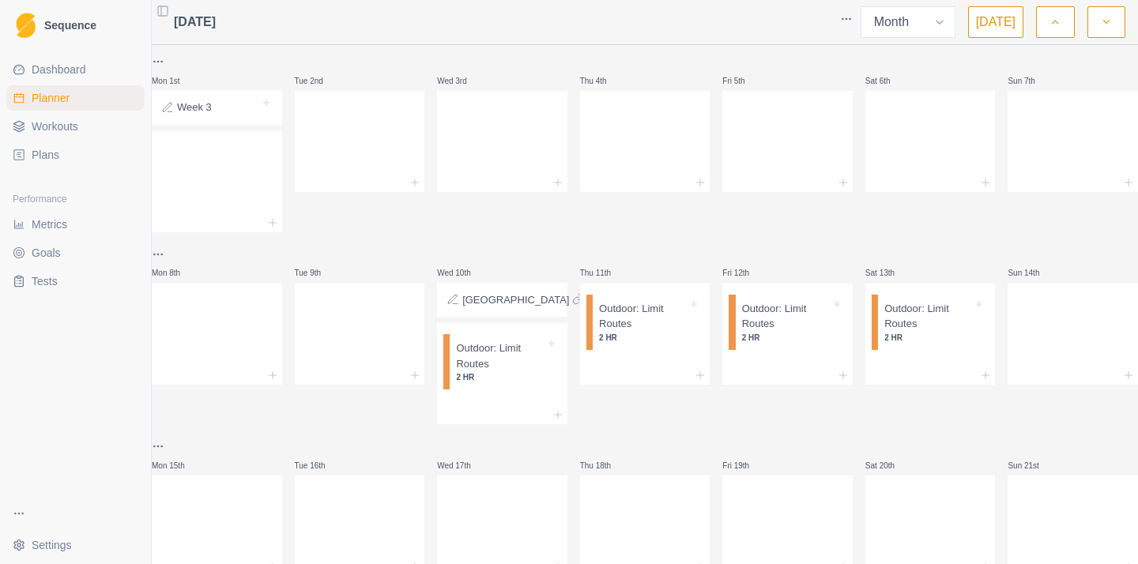
click at [1051, 24] on icon "button" at bounding box center [1055, 22] width 11 height 16
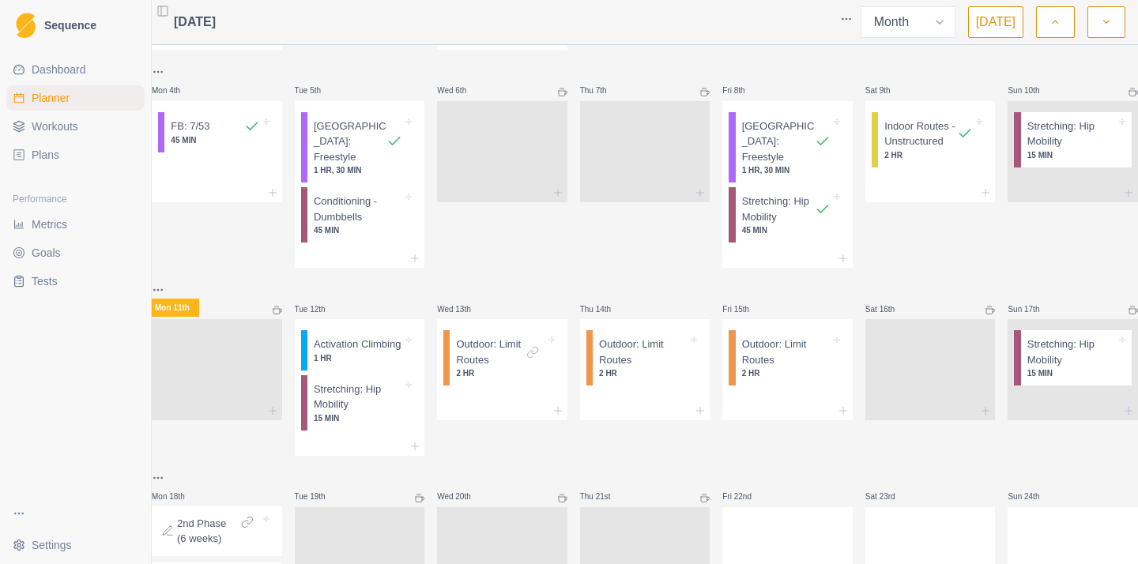
scroll to position [228, 0]
